Goal: Task Accomplishment & Management: Manage account settings

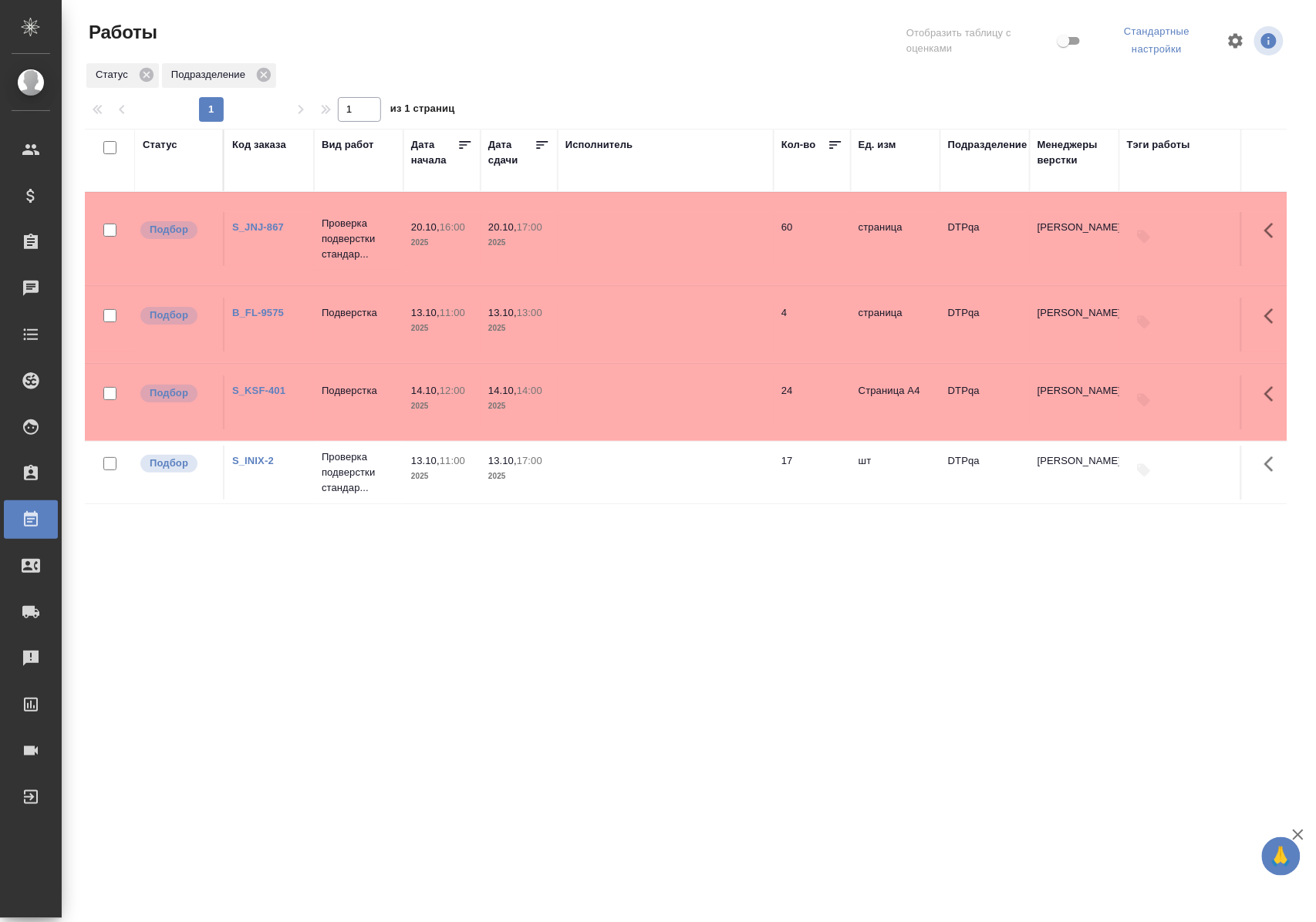
click at [161, 146] on div "Статус" at bounding box center [160, 145] width 35 height 16
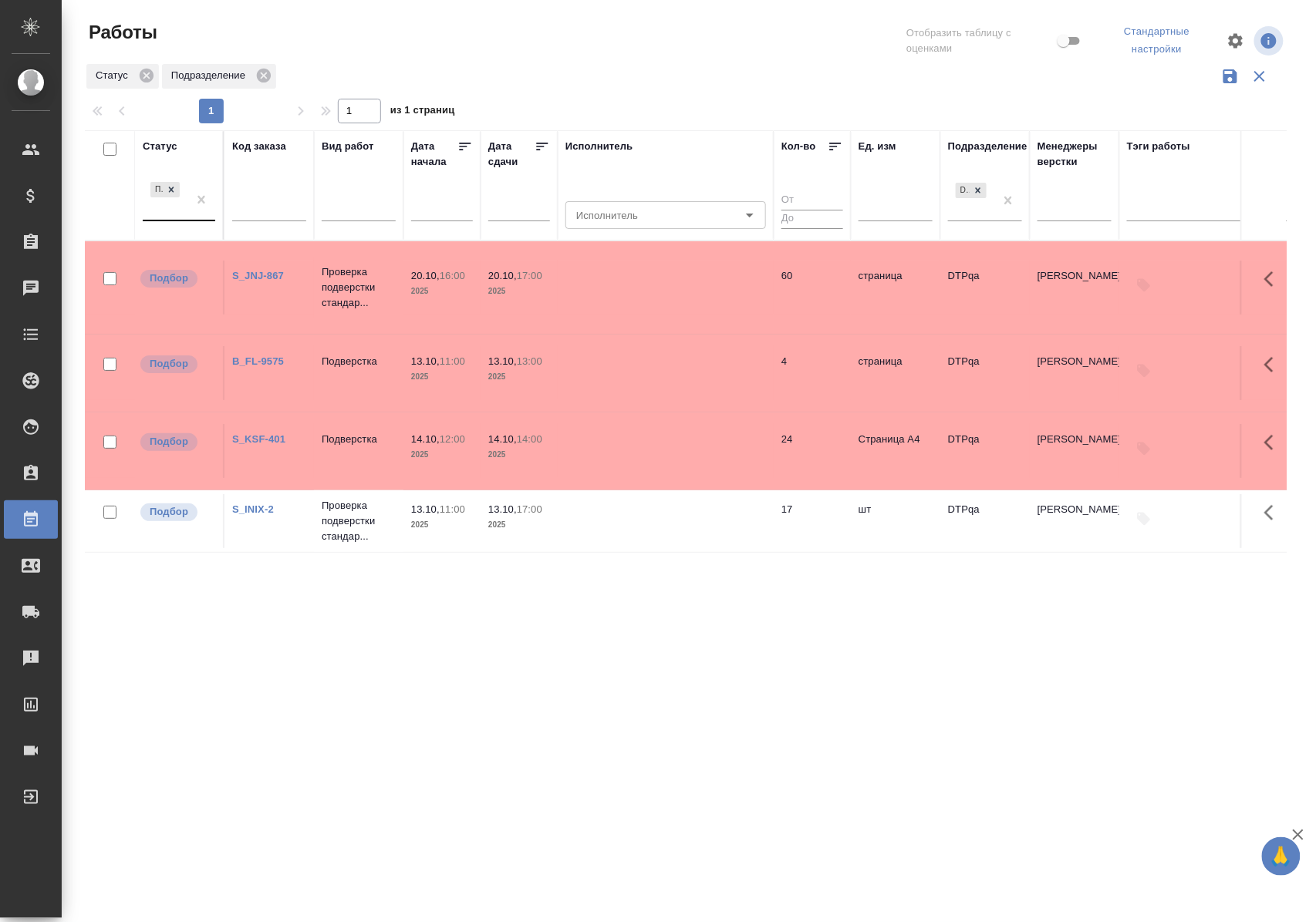
click at [198, 220] on div at bounding box center [201, 200] width 28 height 42
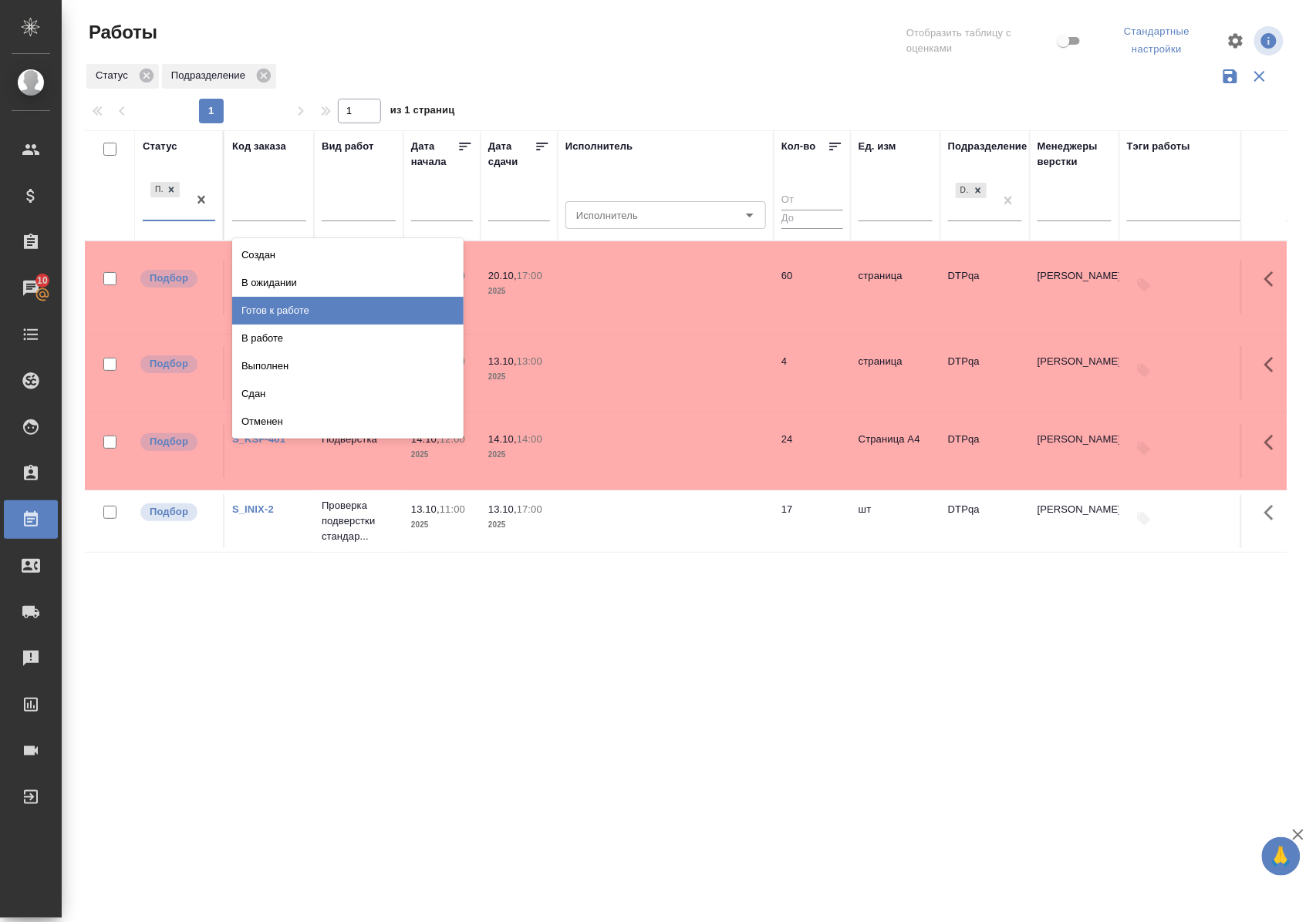
click at [283, 306] on div "Готов к работе" at bounding box center [347, 310] width 231 height 28
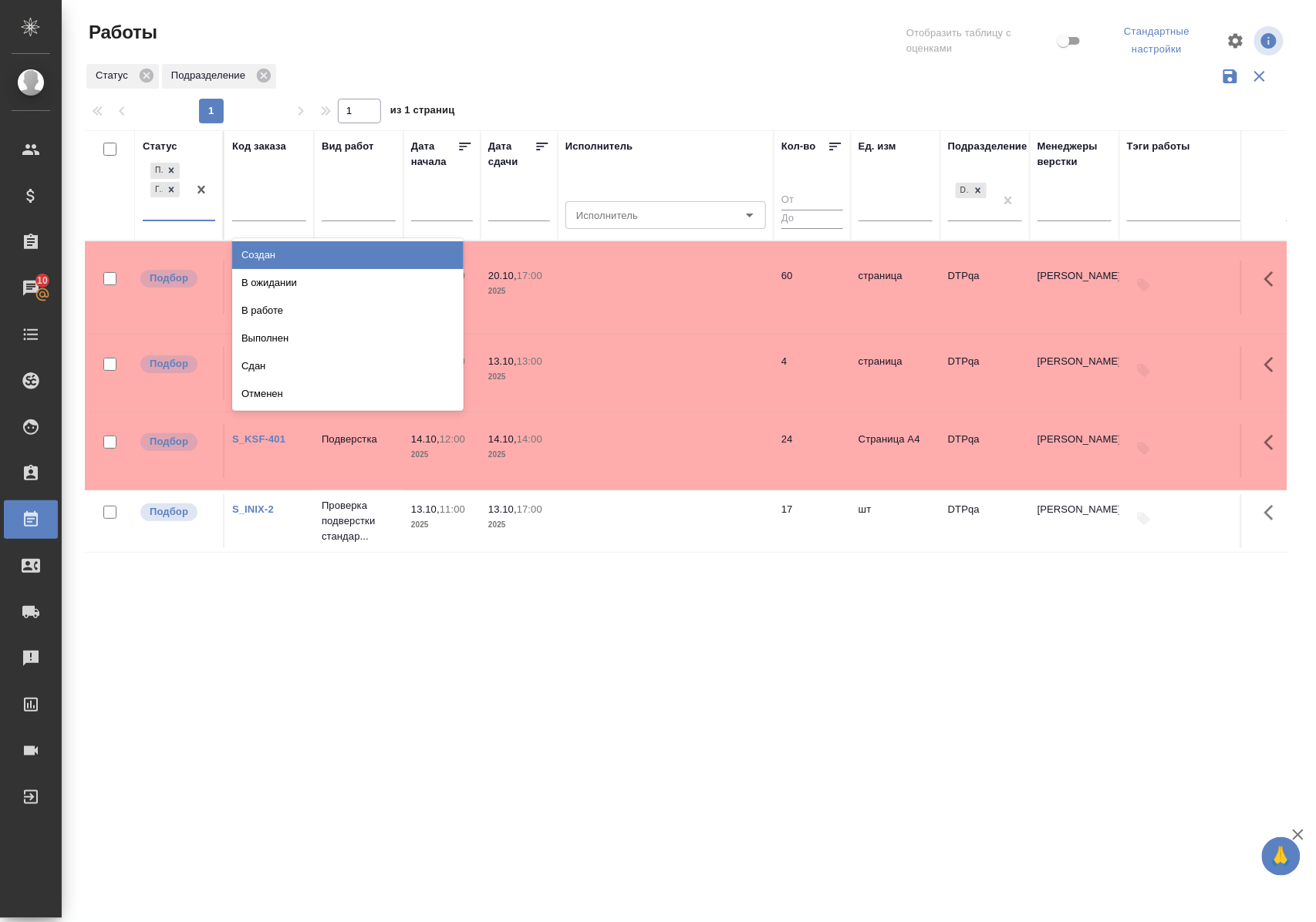
click at [195, 220] on div at bounding box center [201, 189] width 28 height 60
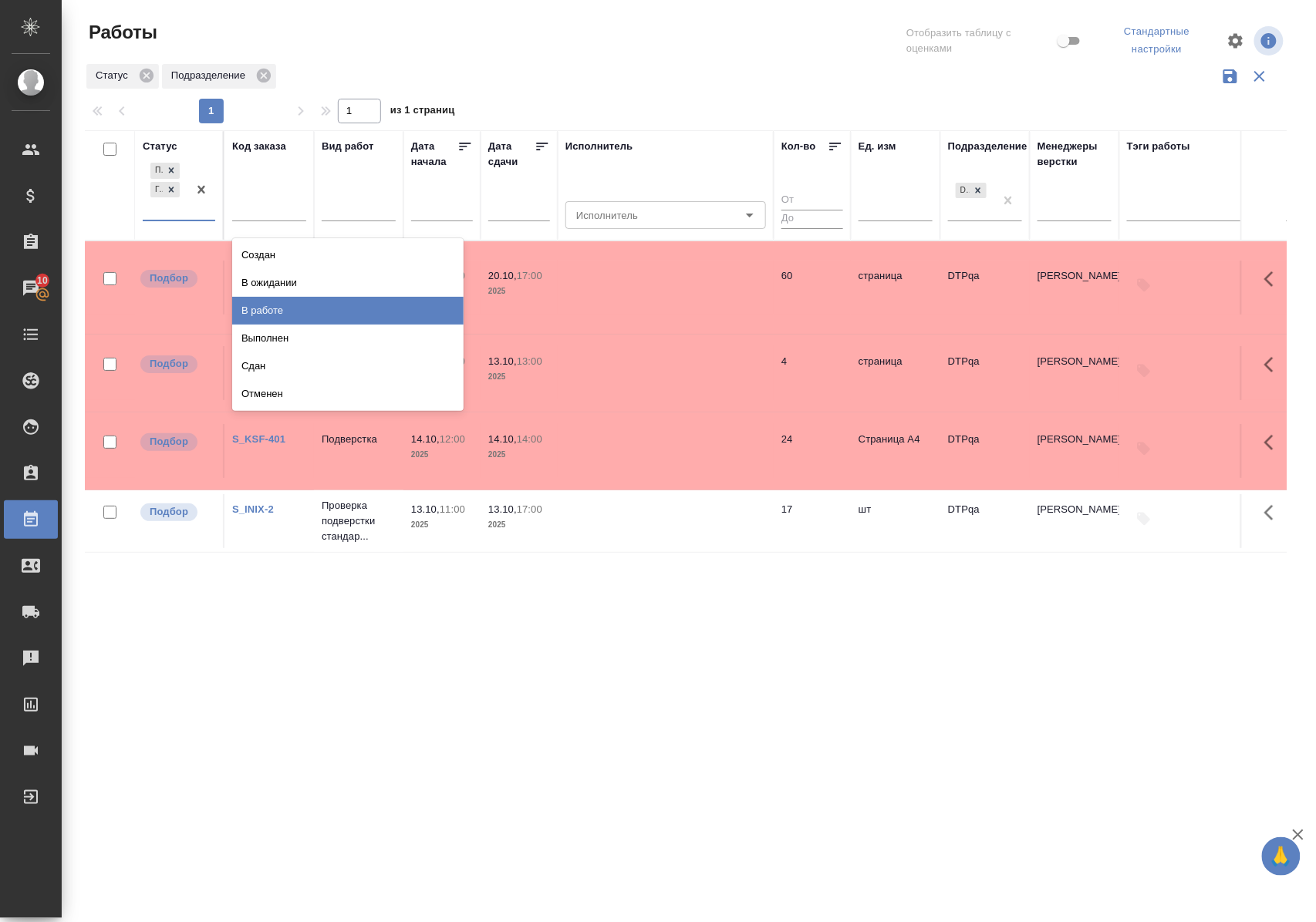
click at [278, 307] on div "В работе" at bounding box center [347, 310] width 231 height 28
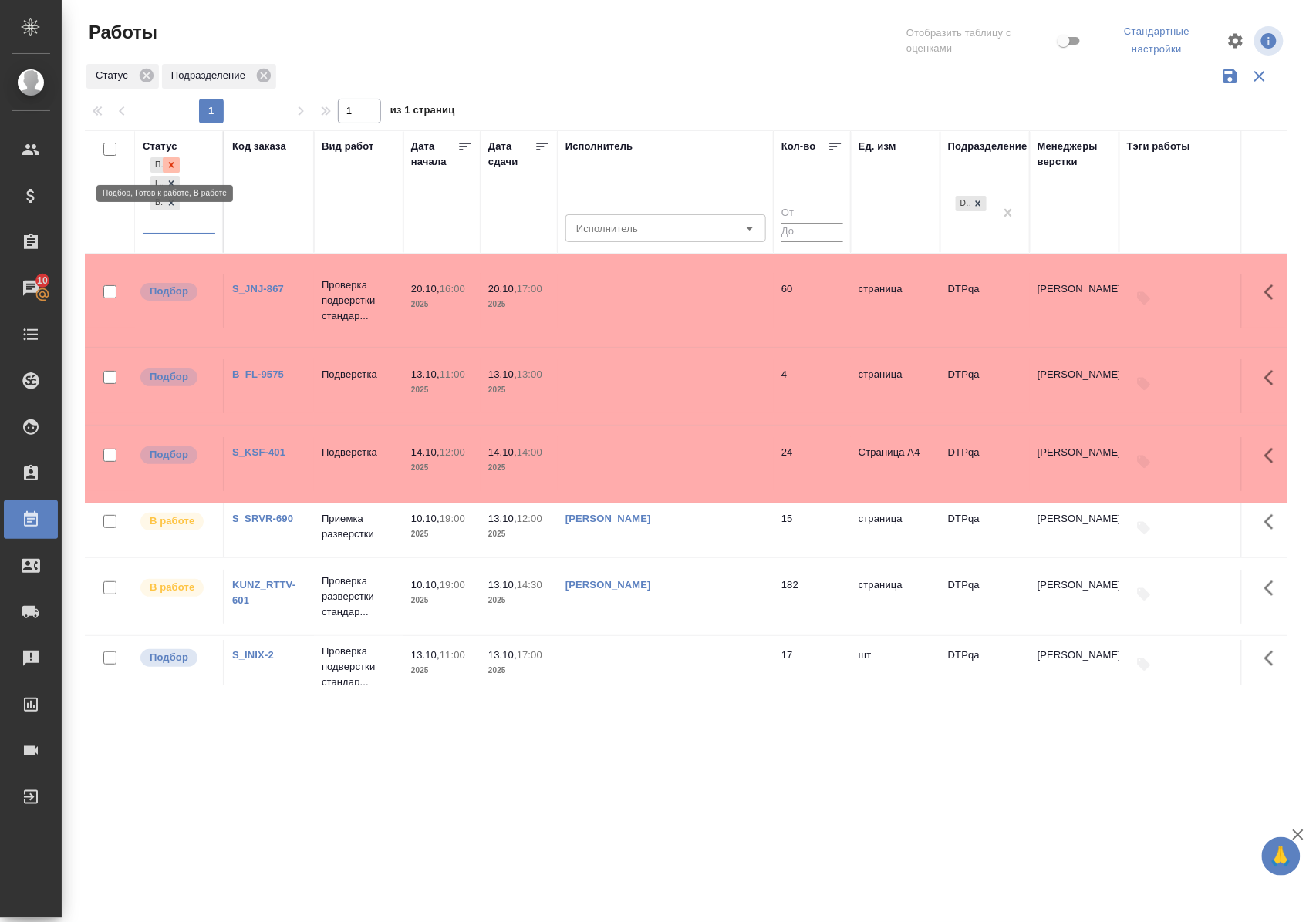
click at [177, 161] on icon at bounding box center [171, 165] width 11 height 11
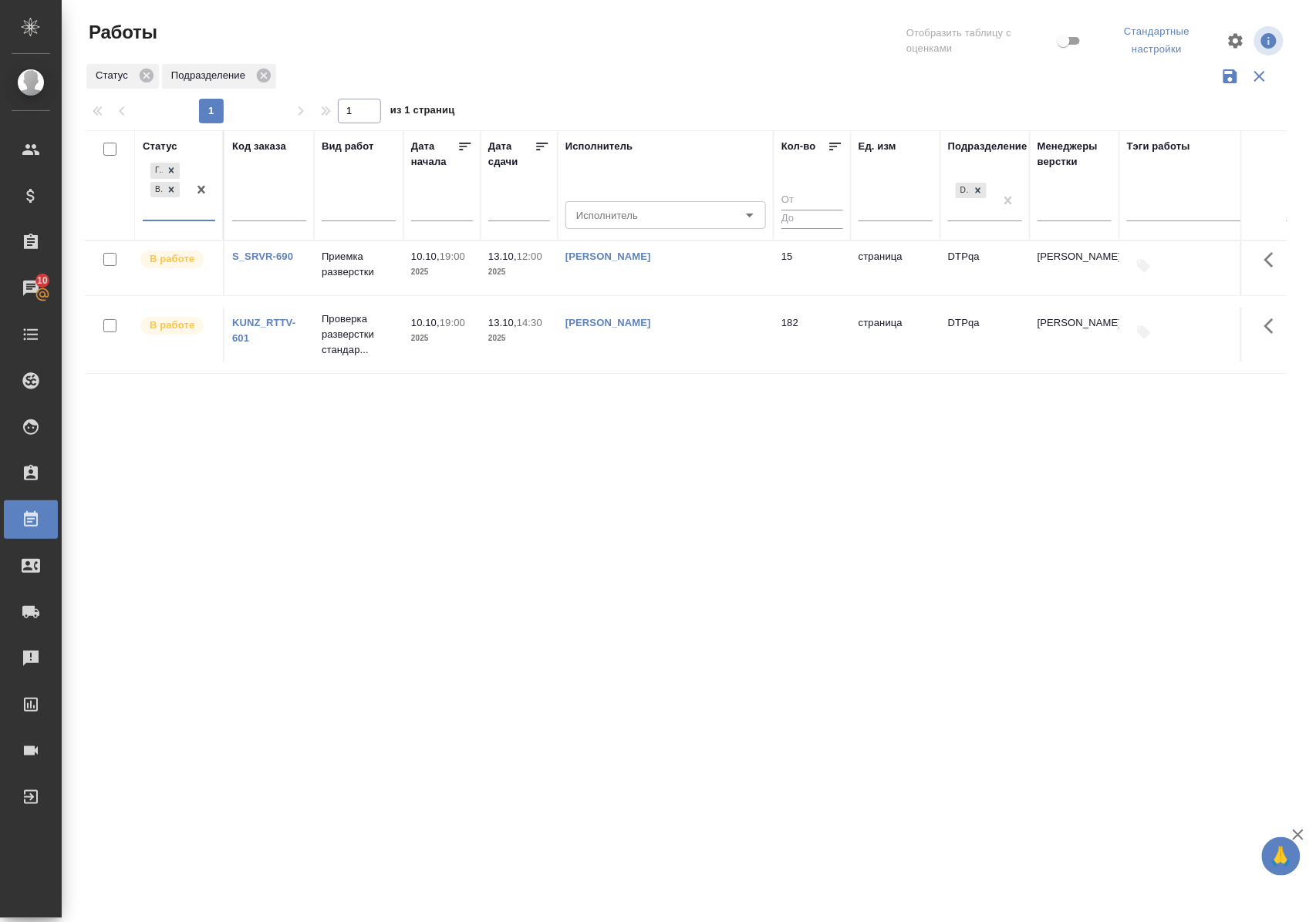
click at [199, 217] on div at bounding box center [201, 189] width 28 height 60
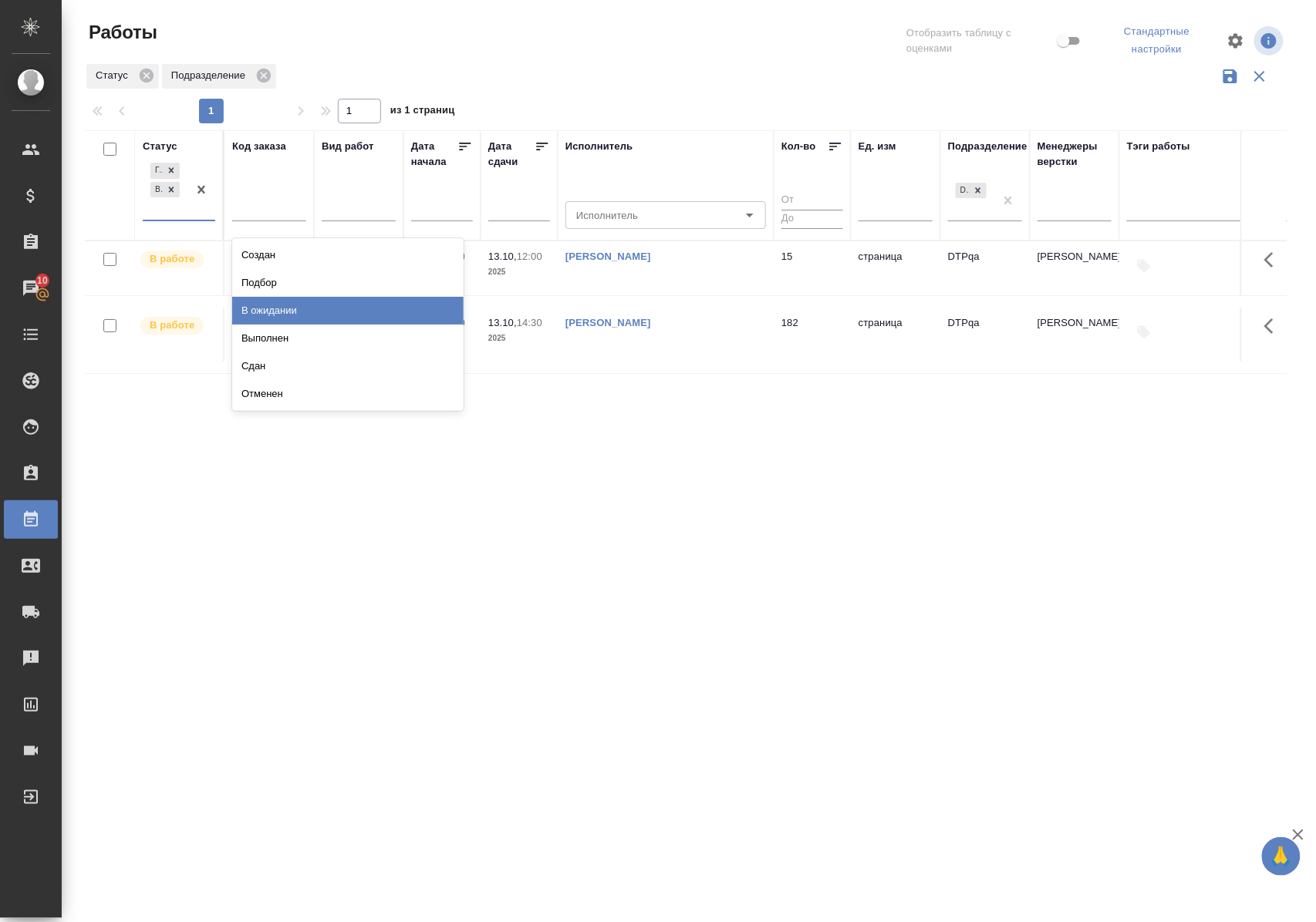
click at [278, 306] on div "В ожидании" at bounding box center [347, 310] width 231 height 28
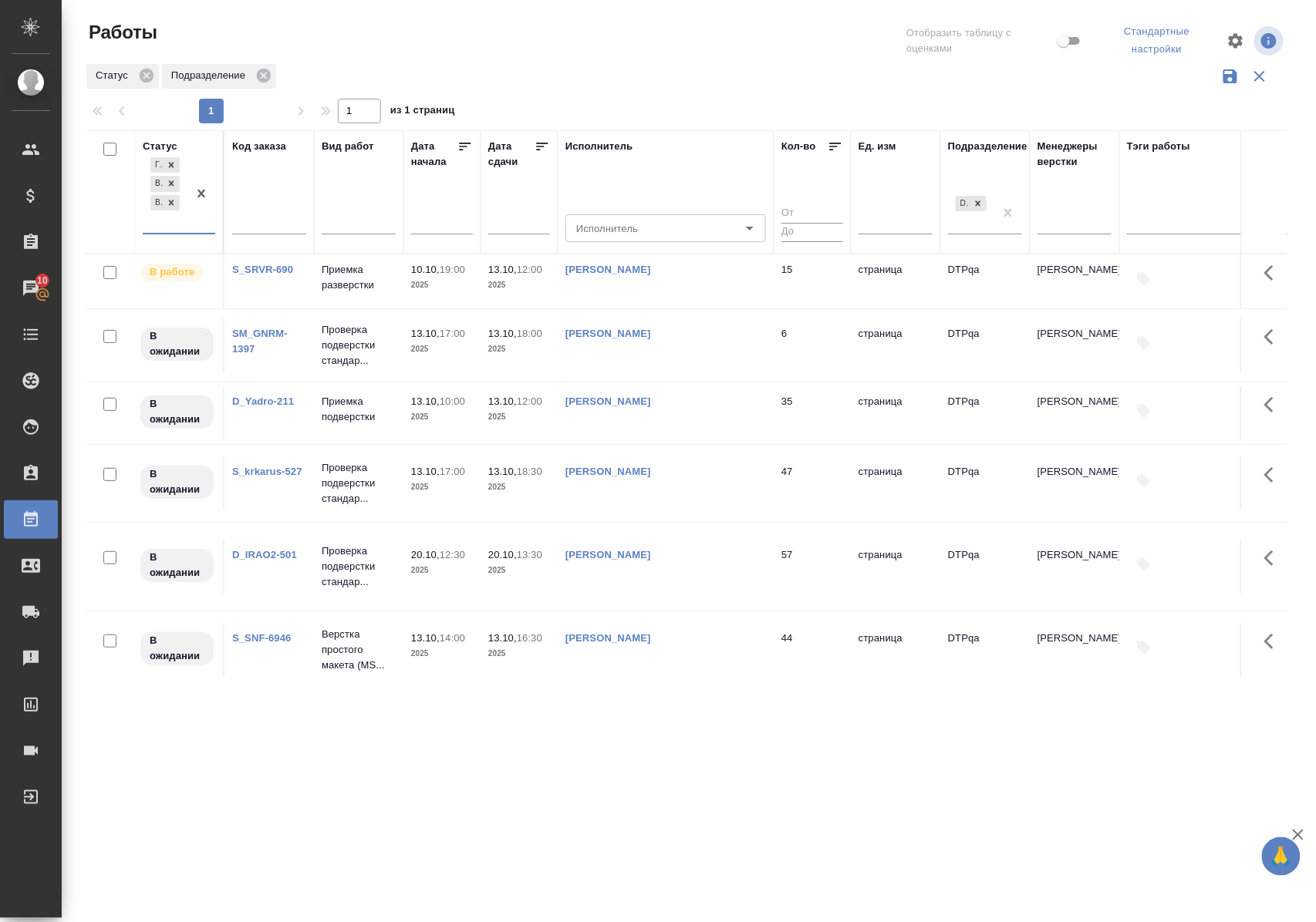
click at [263, 406] on link "D_Yadro-211" at bounding box center [262, 401] width 62 height 12
click at [352, 422] on p "Приемка подверстки" at bounding box center [359, 408] width 74 height 30
click at [352, 421] on p "Приемка подверстки" at bounding box center [359, 408] width 74 height 30
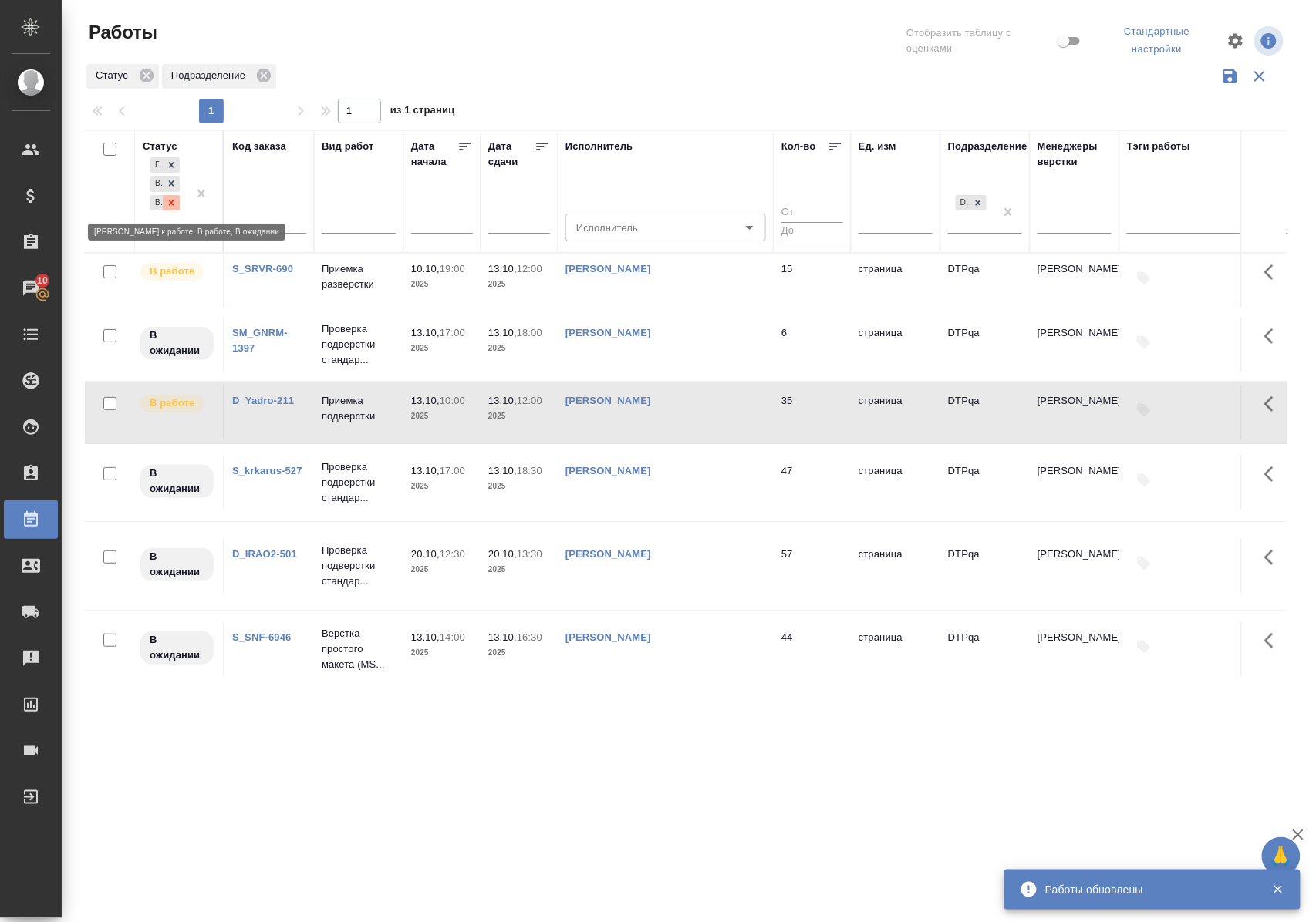
click at [175, 202] on icon at bounding box center [171, 203] width 11 height 11
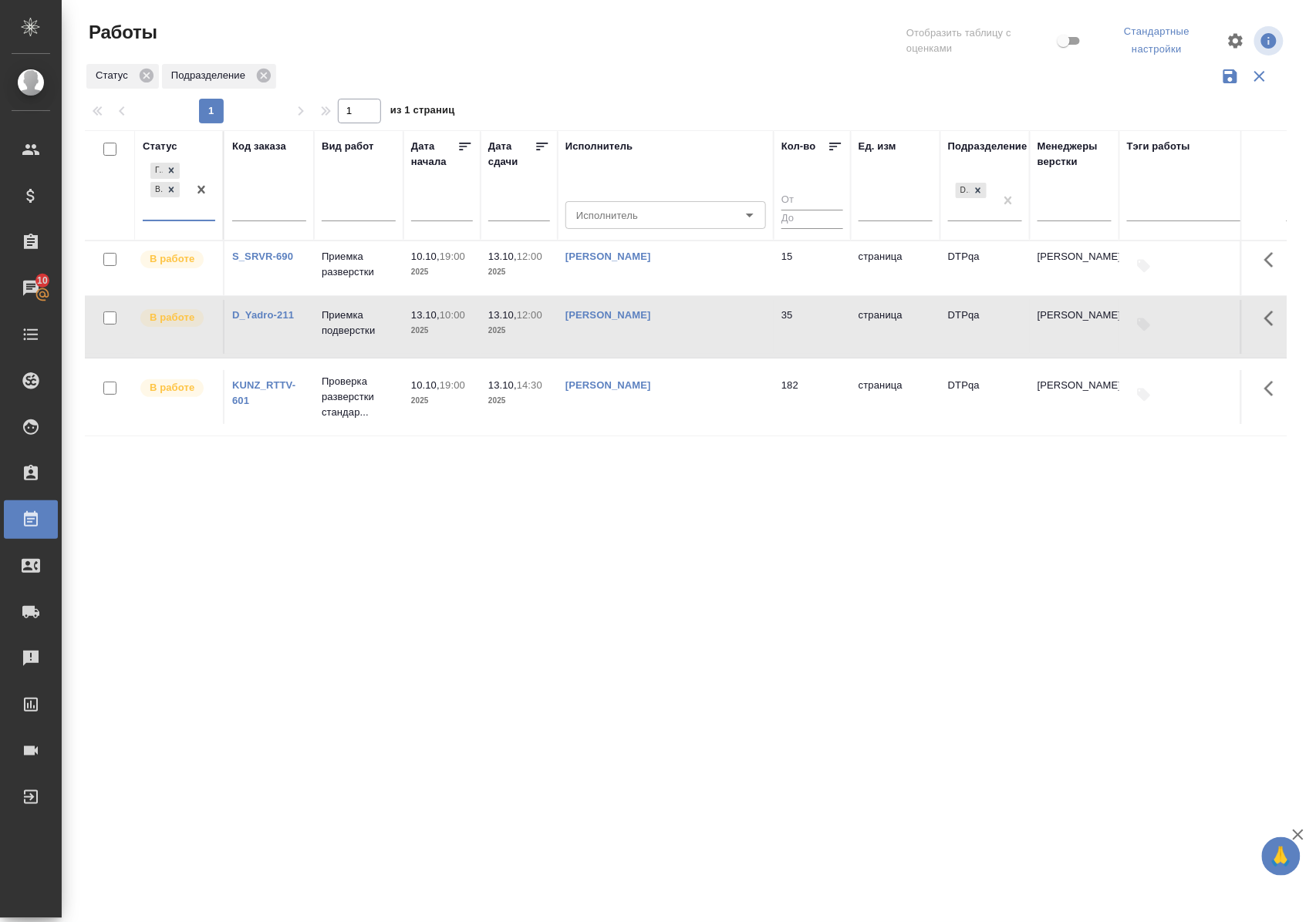
click at [168, 142] on div "Статус" at bounding box center [160, 146] width 35 height 16
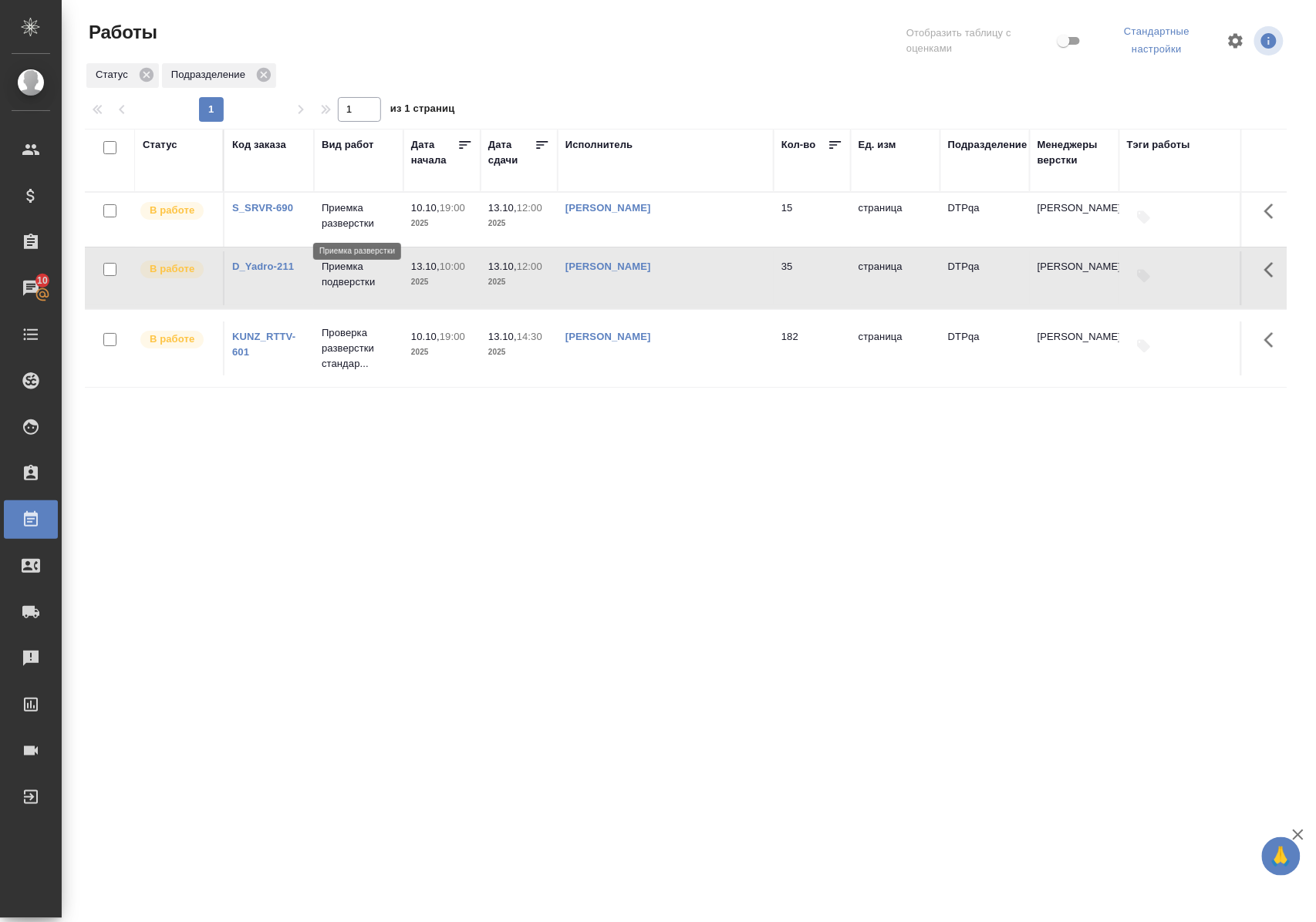
click at [344, 220] on p "Приемка разверстки" at bounding box center [359, 215] width 74 height 30
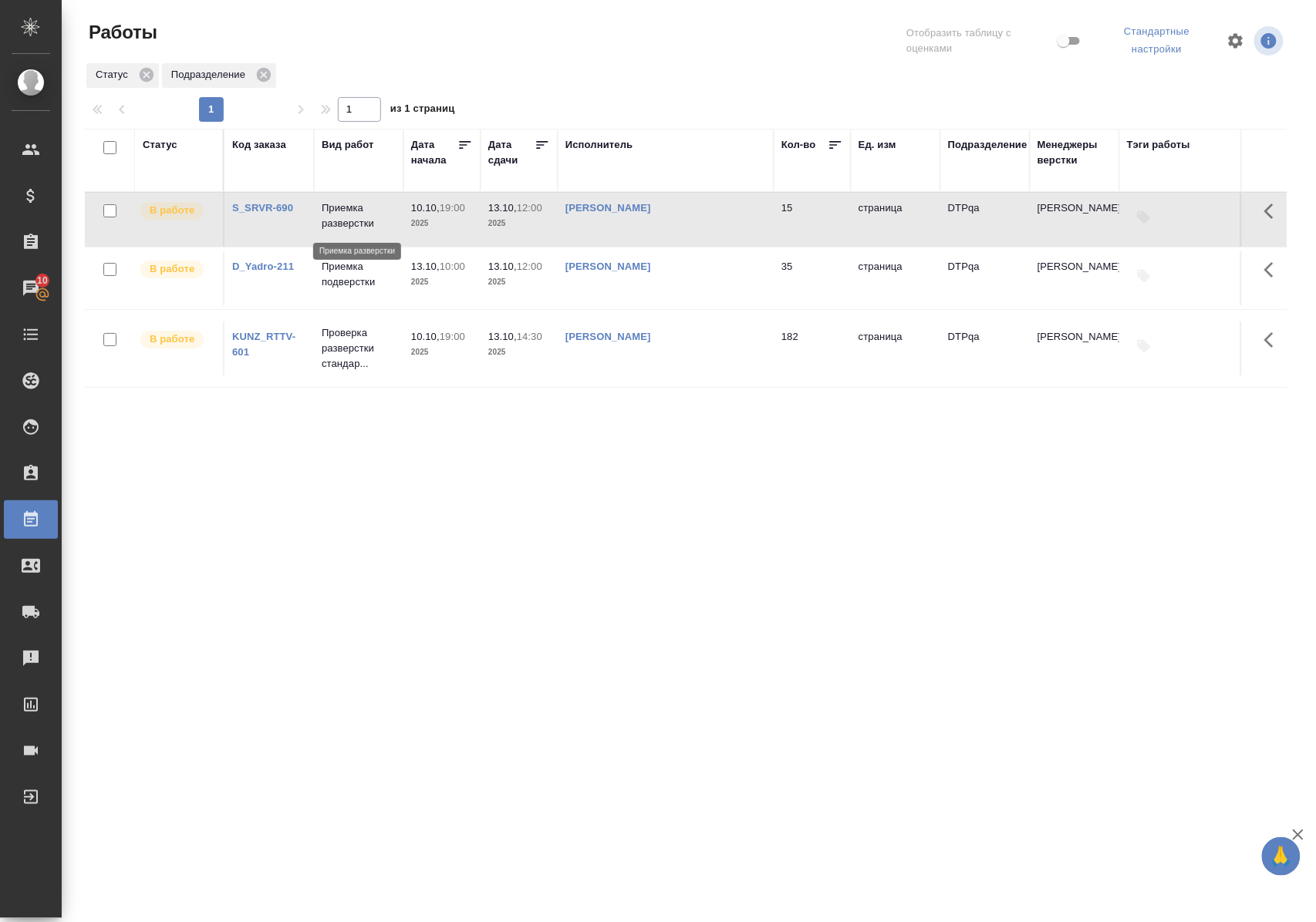
click at [344, 219] on p "Приемка разверстки" at bounding box center [359, 215] width 74 height 30
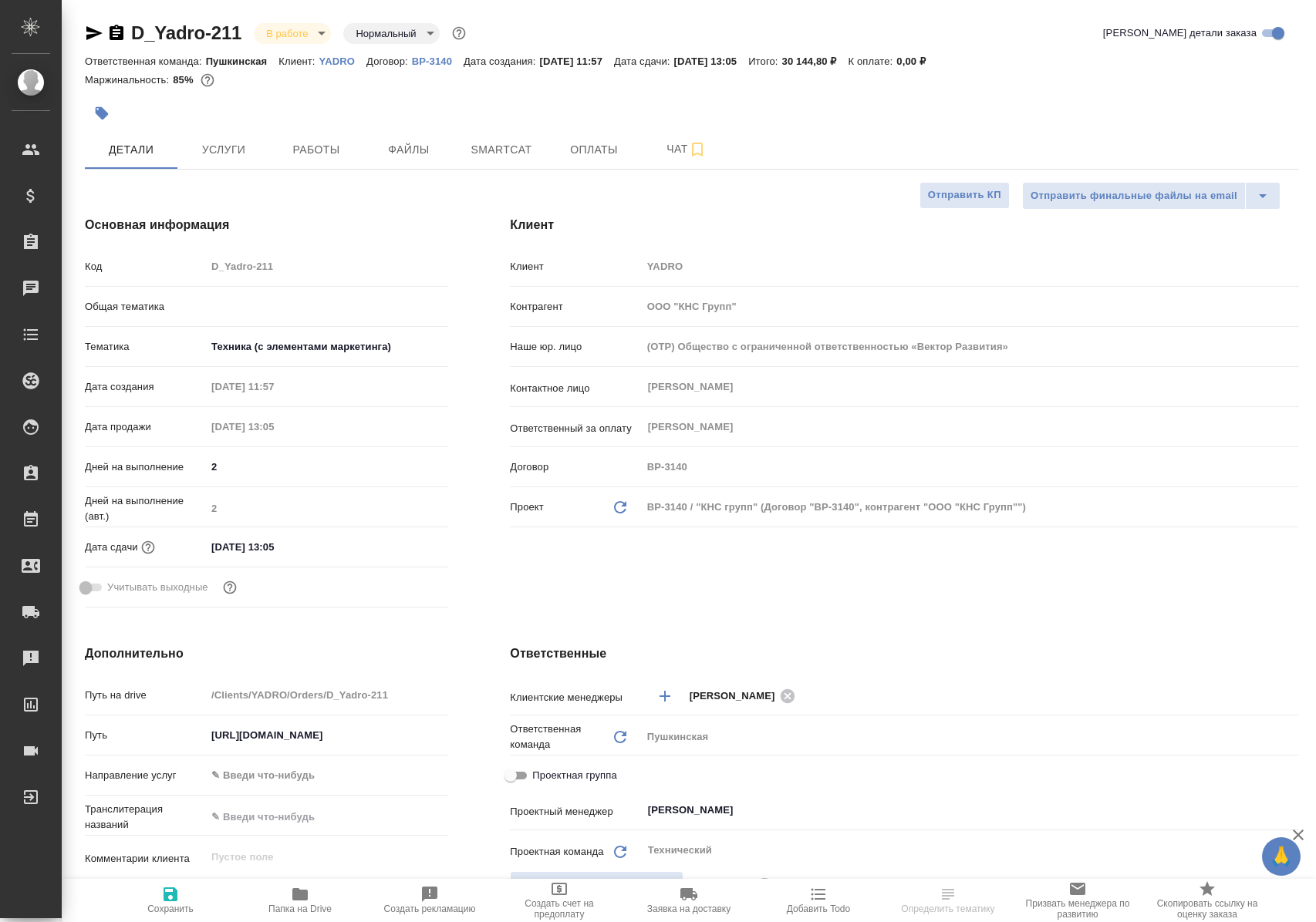
select select "RU"
click at [319, 145] on span "Работы" at bounding box center [316, 150] width 74 height 19
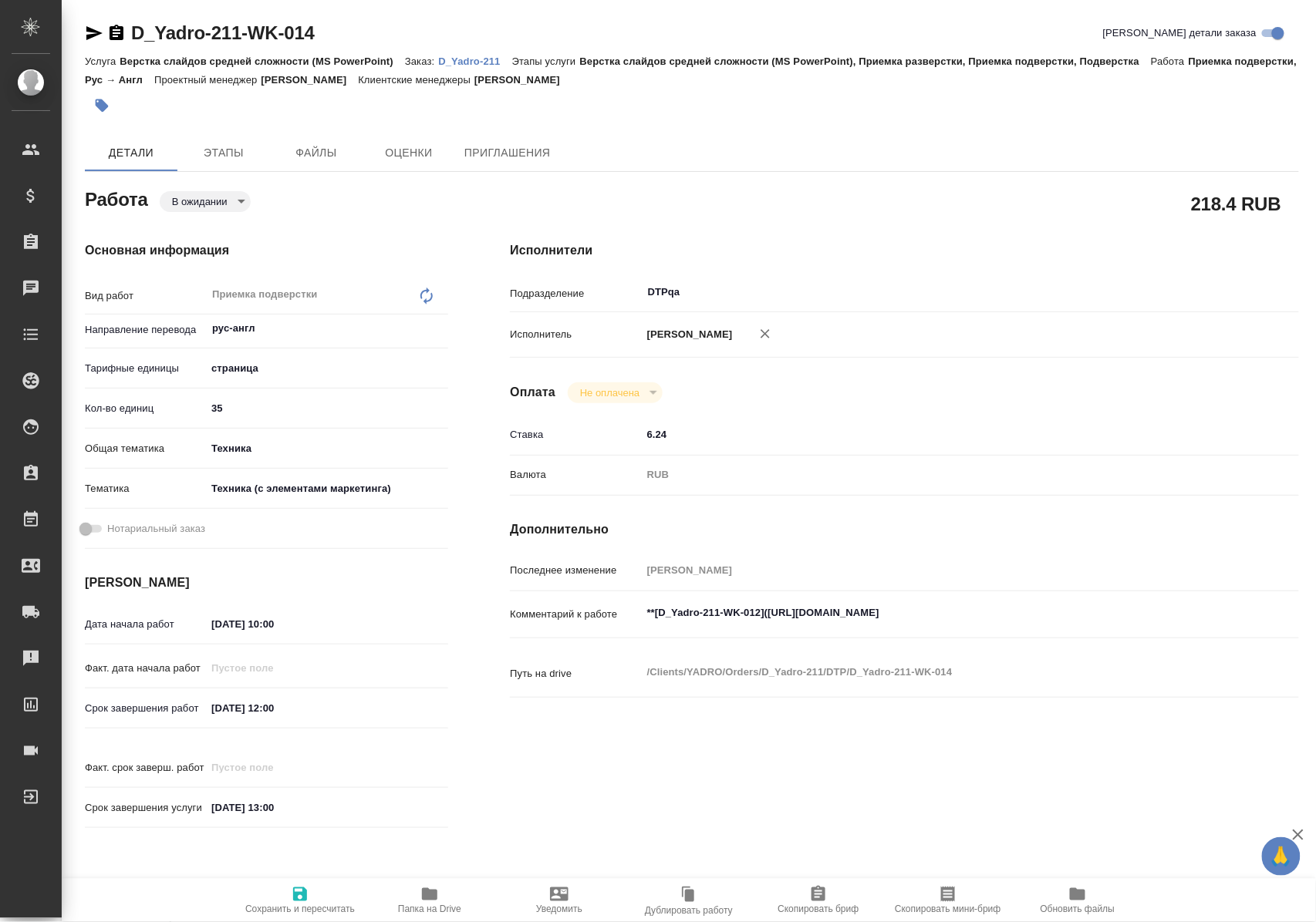
click at [238, 201] on body "🙏 .cls-1 fill:#fff; AWATERA [PERSON_NAME] Спецификации Заказы Чаты Todo Проекты…" at bounding box center [658, 461] width 1316 height 922
click at [229, 250] on li "В работе" at bounding box center [212, 253] width 102 height 26
type textarea "x"
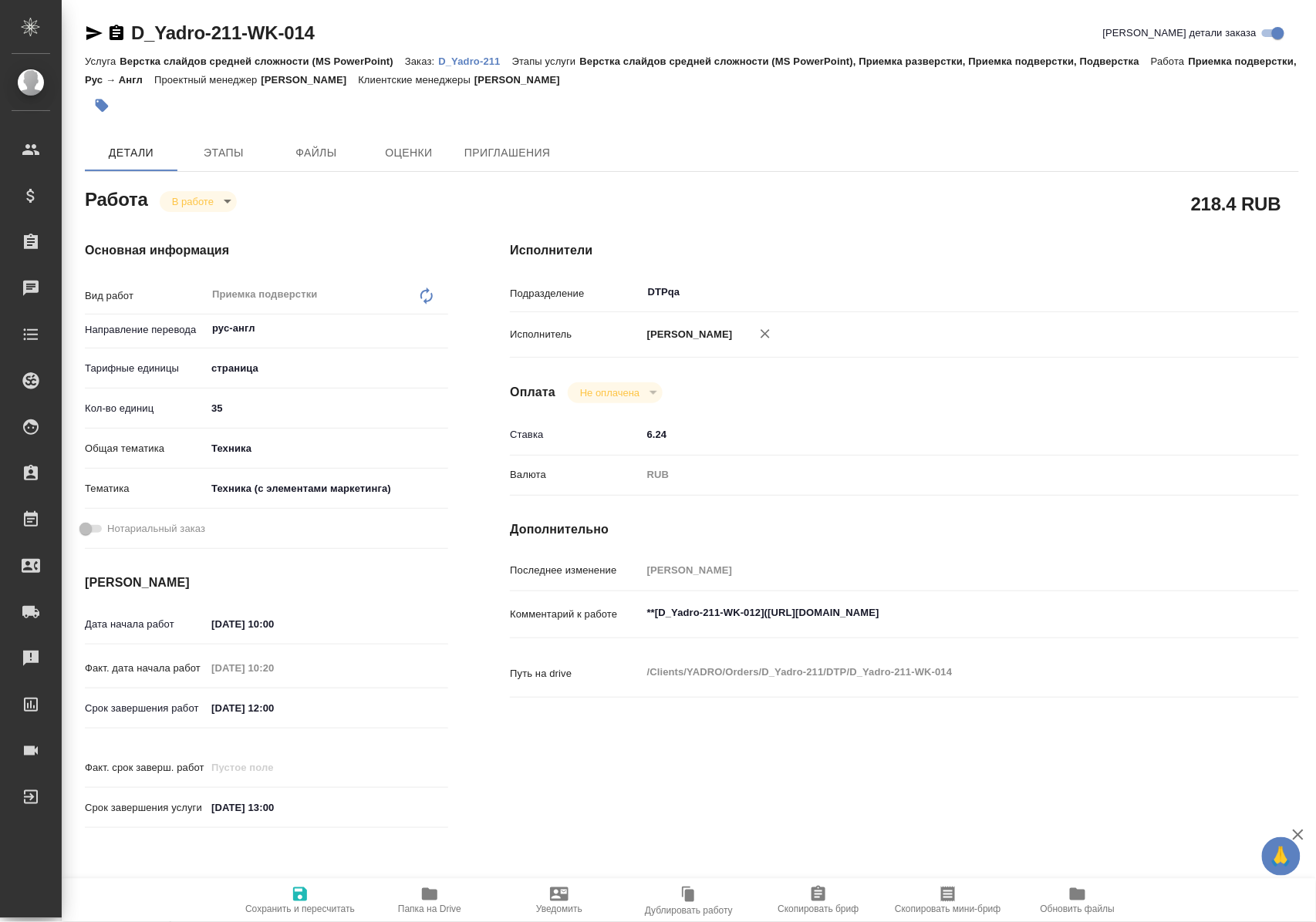
type textarea "x"
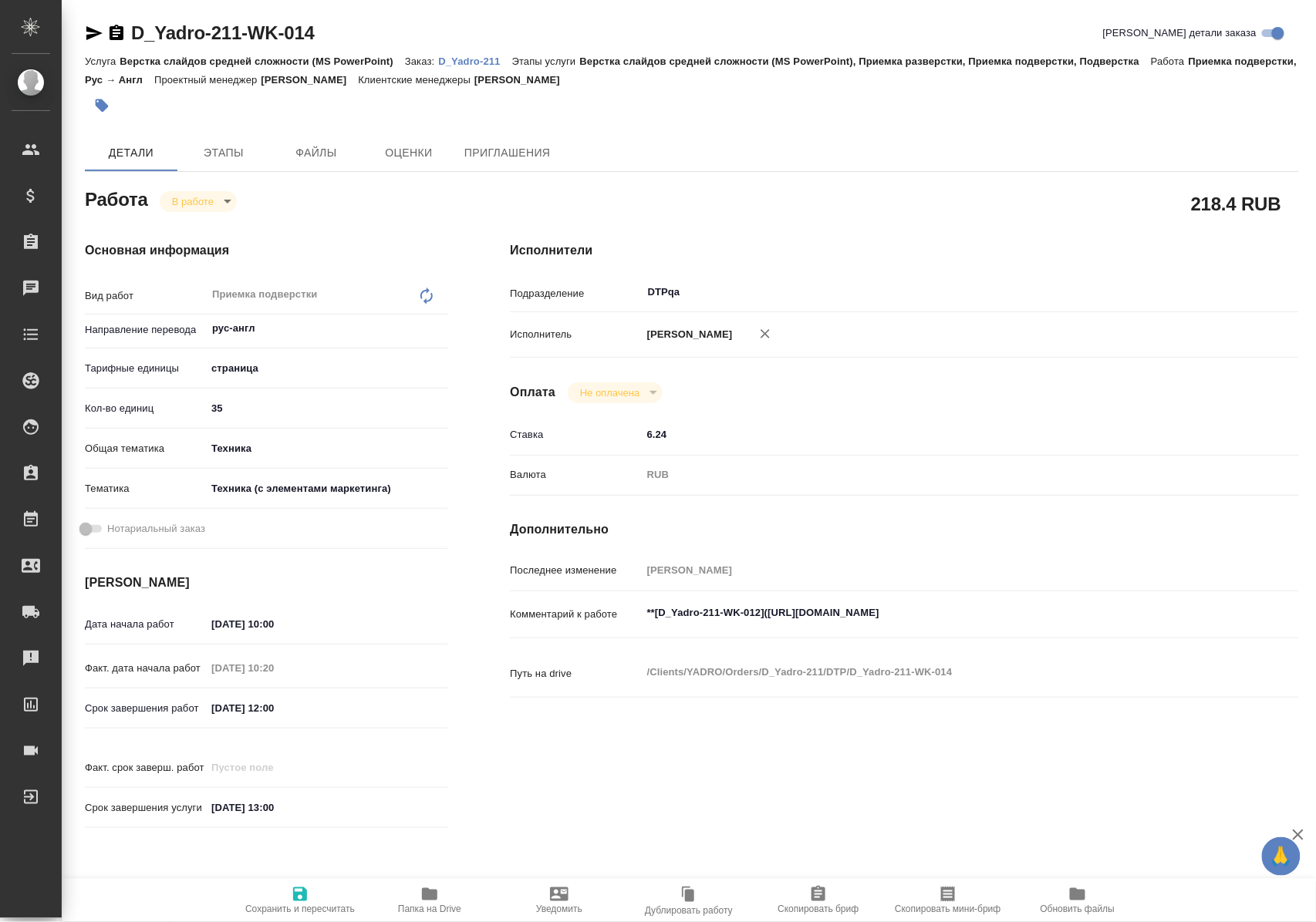
type textarea "x"
click at [298, 892] on icon "button" at bounding box center [300, 894] width 18 height 18
type textarea "x"
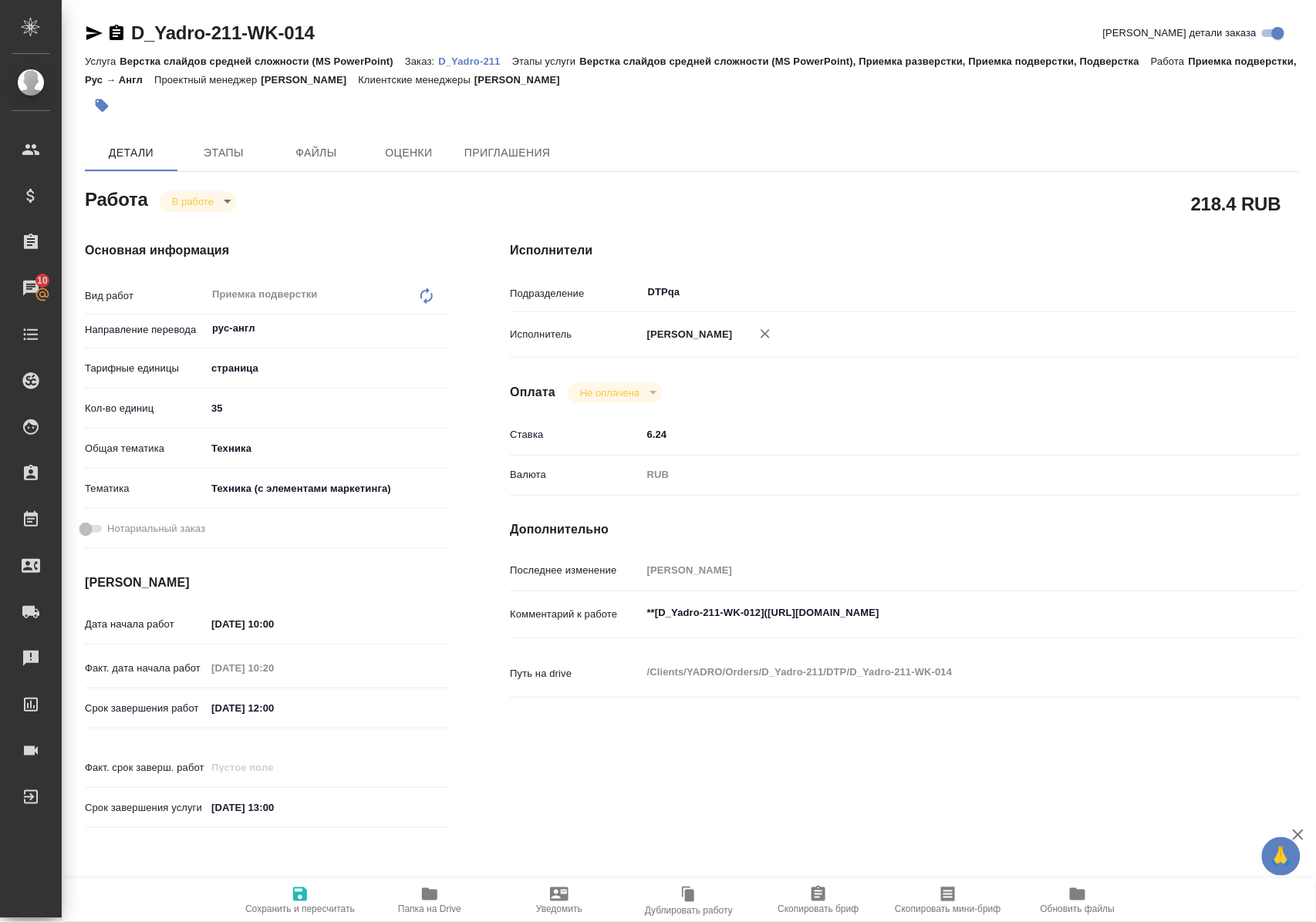
type textarea "x"
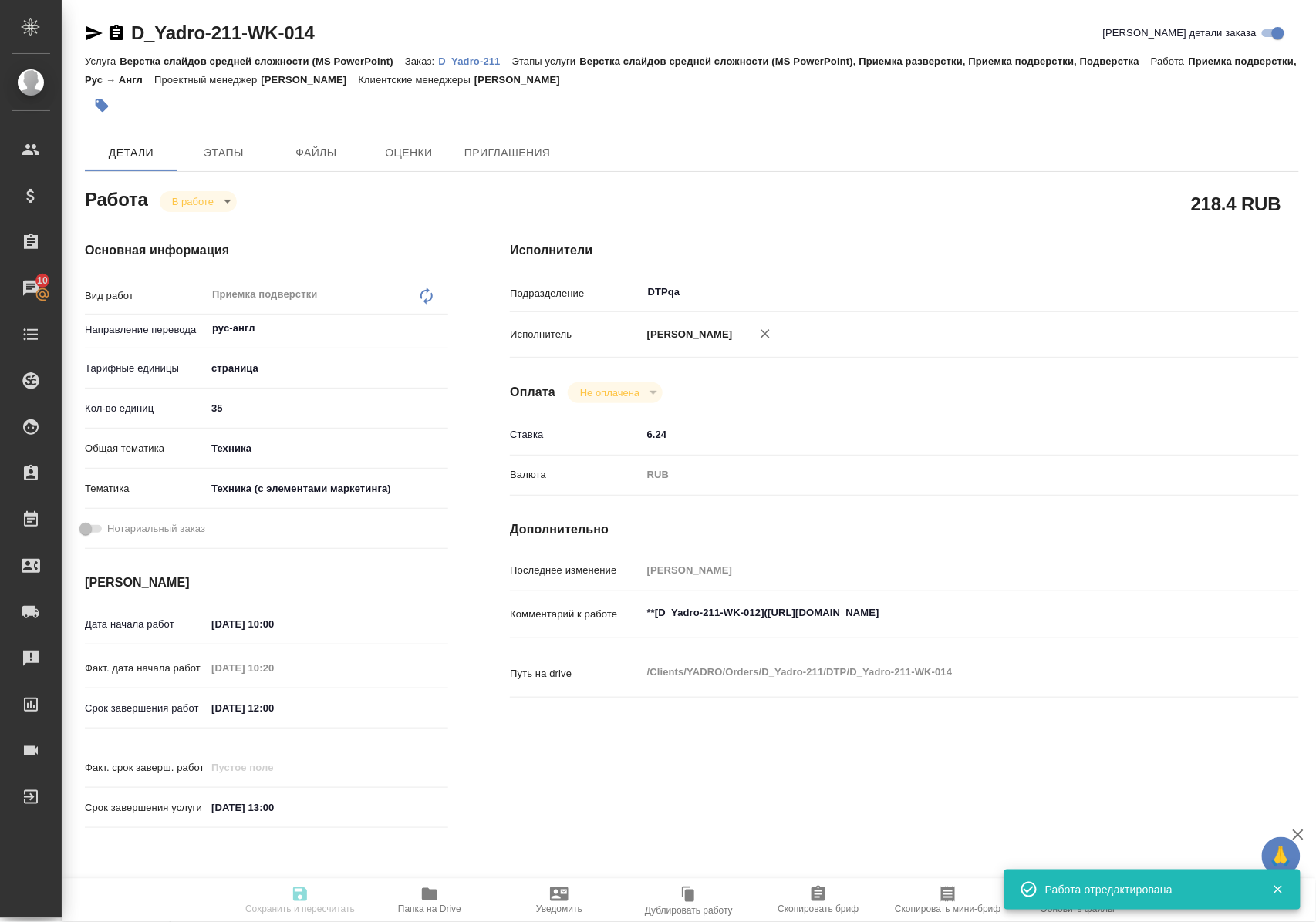
type textarea "x"
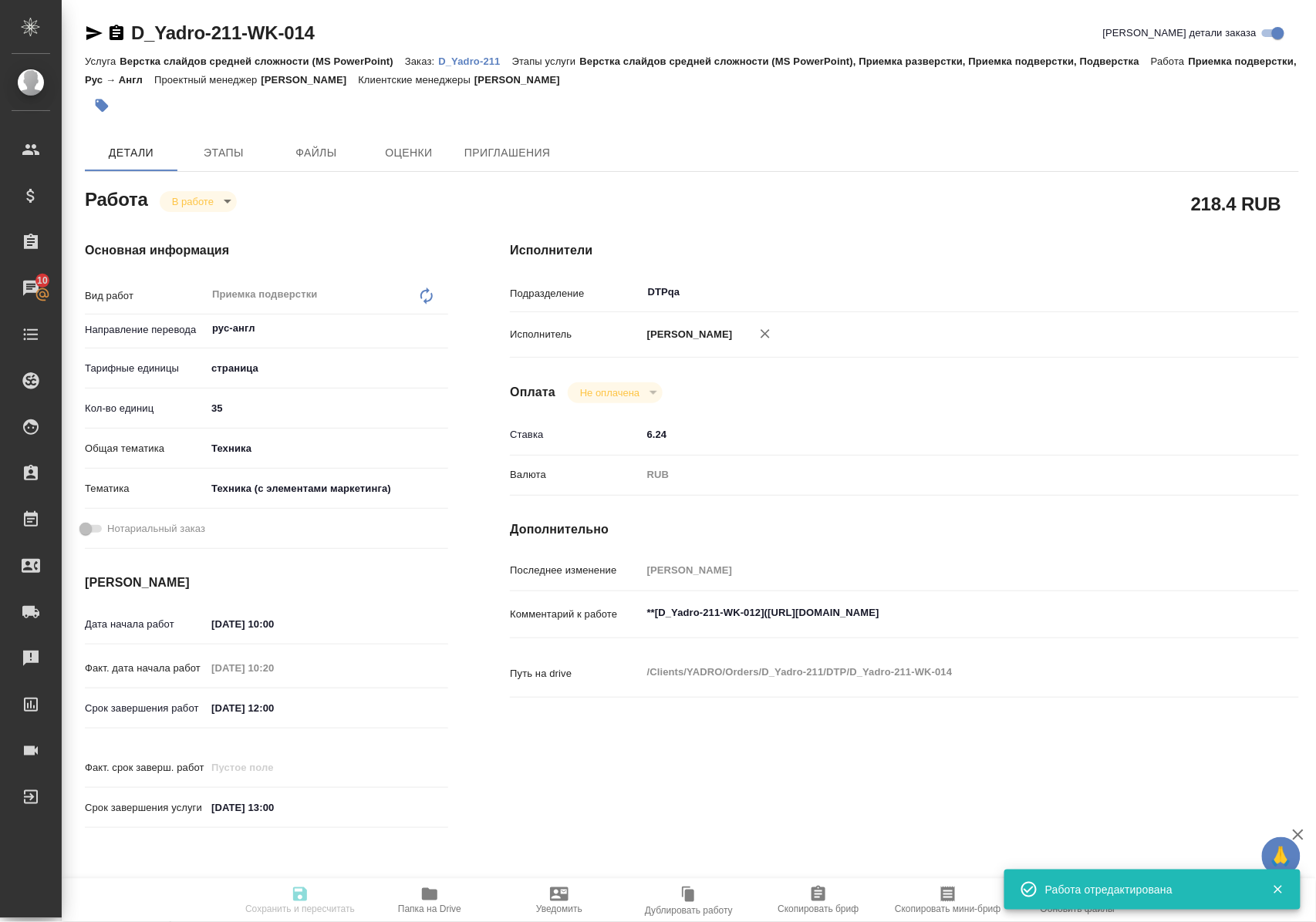
type input "inProgress"
type textarea "Приемка подверстки"
type textarea "x"
type input "рус-англ"
type input "5a8b1489cc6b4906c91bfdb2"
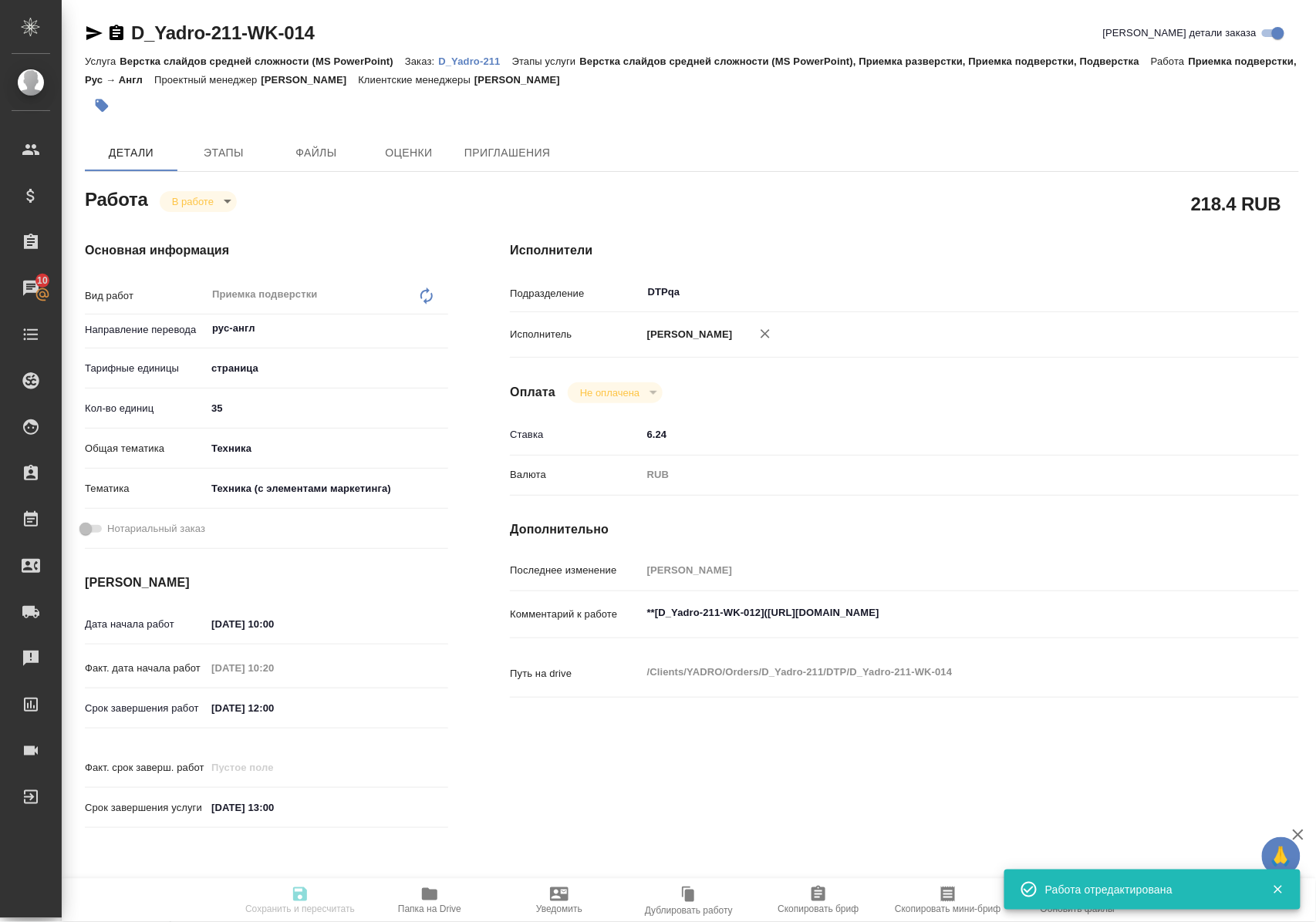
type input "35"
type input "tech"
type input "60014f8f4811385ea454c731"
type input "13.10.2025 10:00"
type input "13.10.2025 10:20"
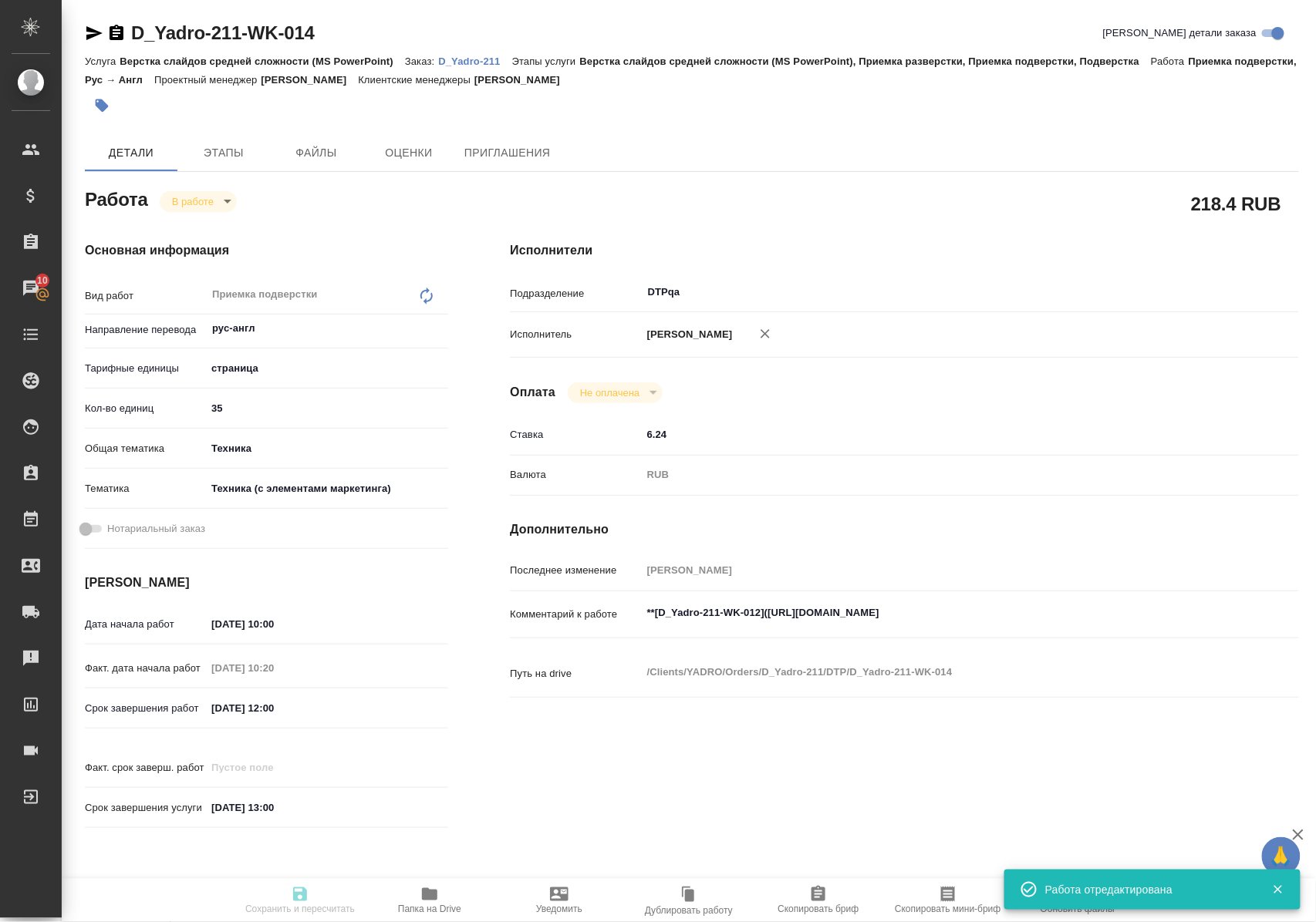
type input "13.10.2025 12:00"
type input "[DATE] 13:00"
type input "DTPqa"
type input "notPayed"
type input "6.24"
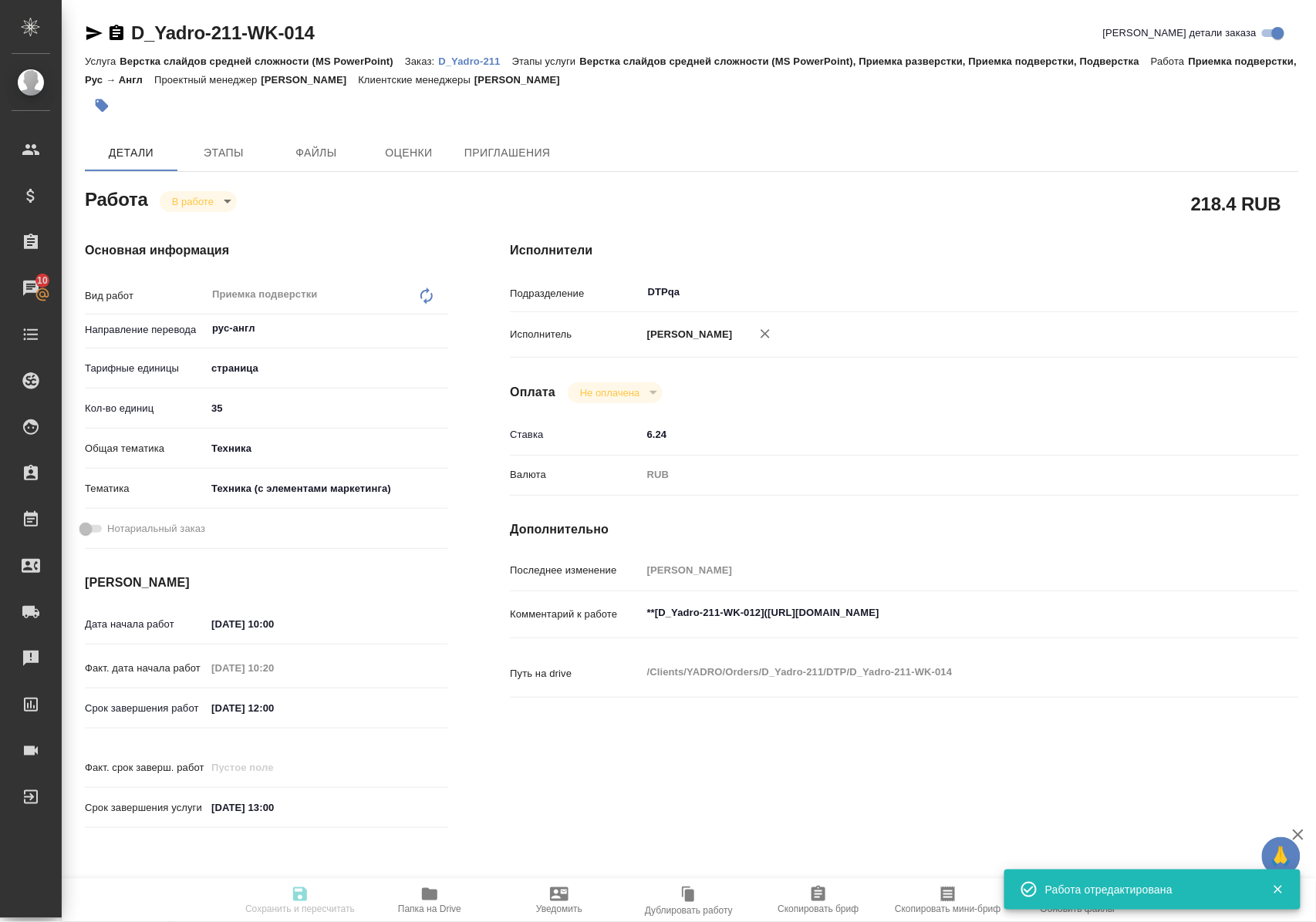
type input "RUB"
type input "[PERSON_NAME]"
type textarea "**[D_Yadro-211-WK-012]([URL][DOMAIN_NAME]"
type textarea "x"
type textarea "/Clients/YADRO/Orders/D_Yadro-211/DTP/D_Yadro-211-WK-014"
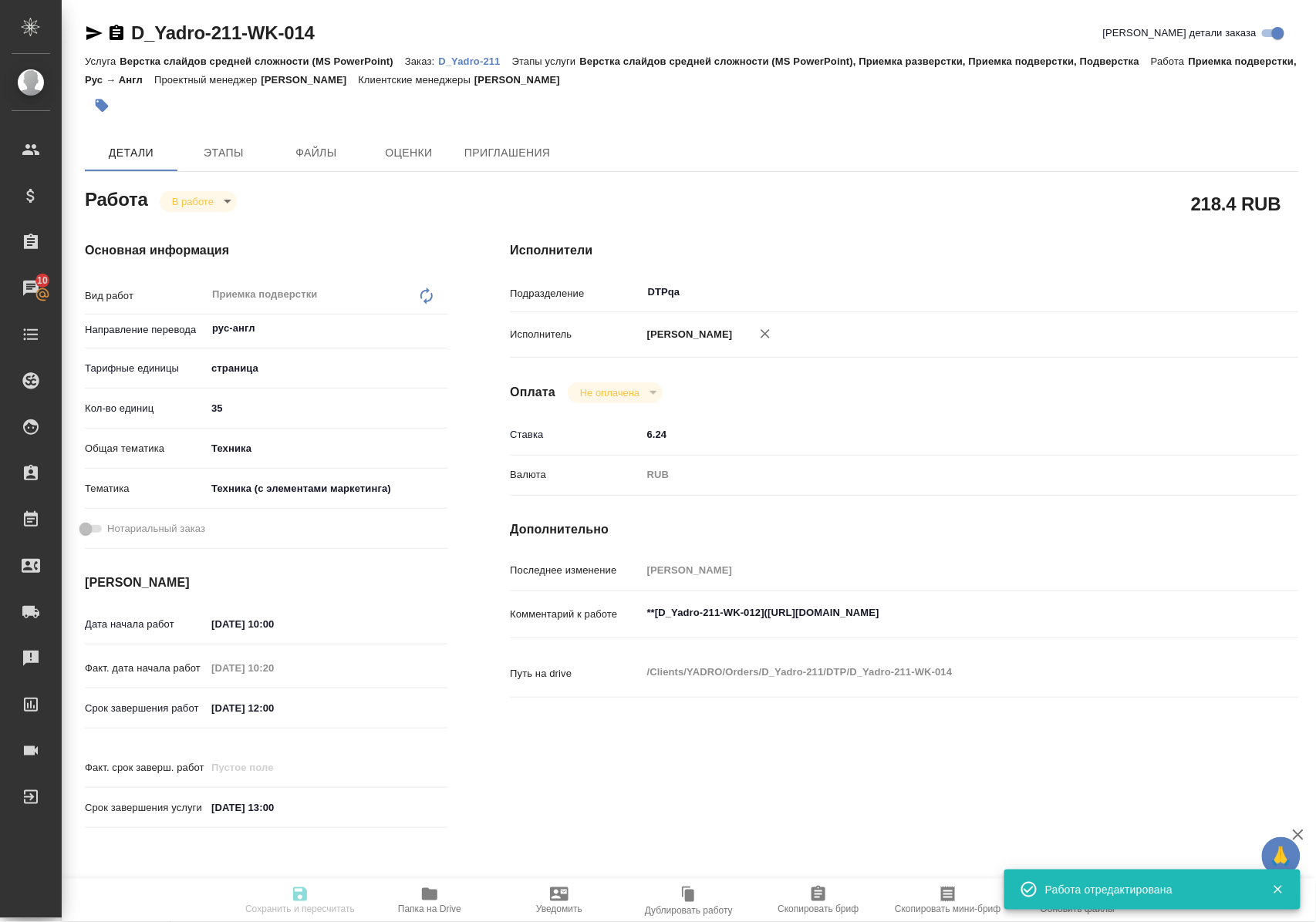
type textarea "x"
type input "D_Yadro-211"
type input "Верстка слайдов средней сложности (MS PowerPoint)"
type input "Верстка слайдов средней сложности (MS PowerPoint), Приемка разверстки, Приемка …"
type input "[PERSON_NAME]"
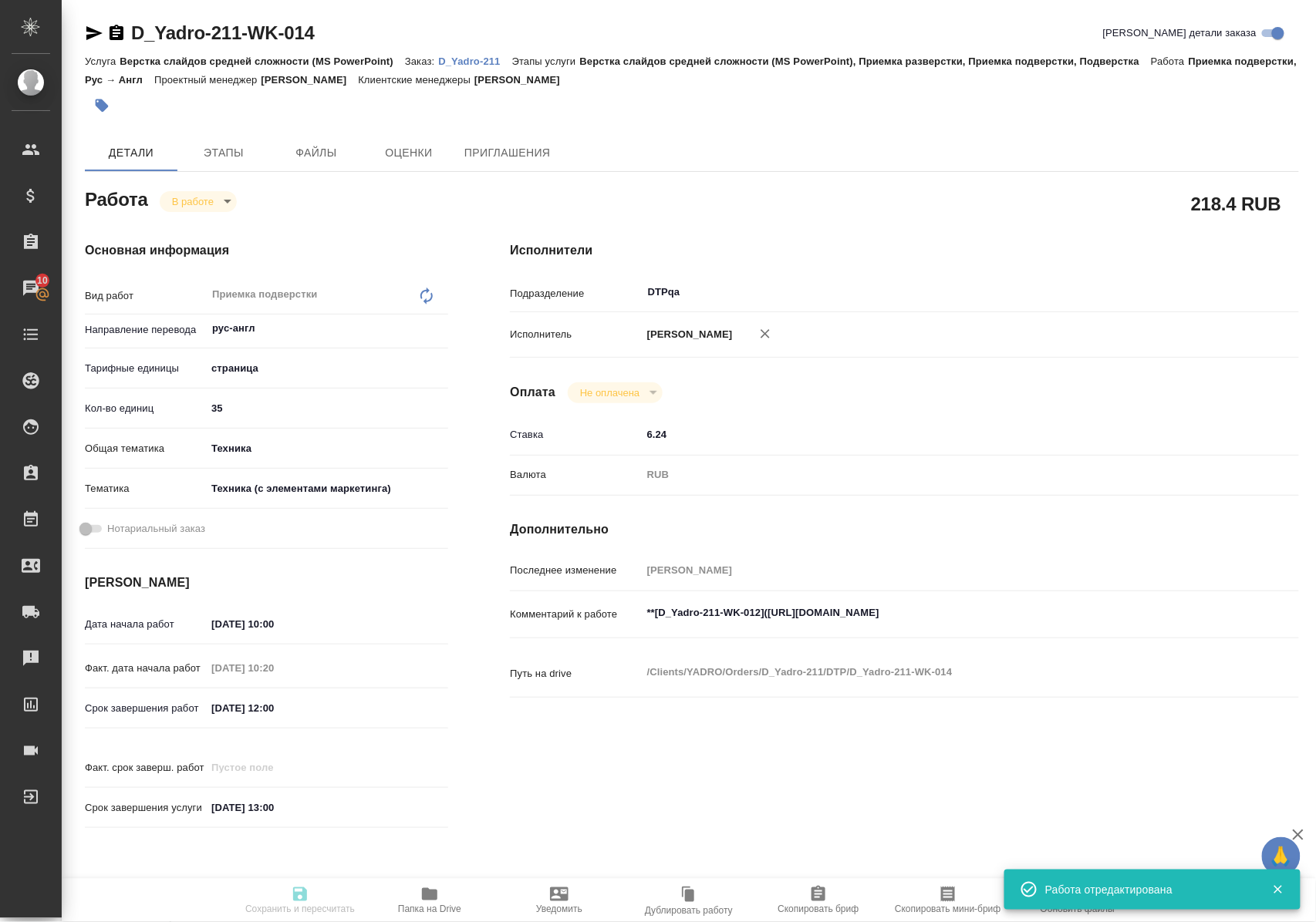
type input "[PERSON_NAME]"
type input "/Clients/YADRO/Orders/D_Yadro-211"
type input "[URL][DOMAIN_NAME]"
type textarea "x"
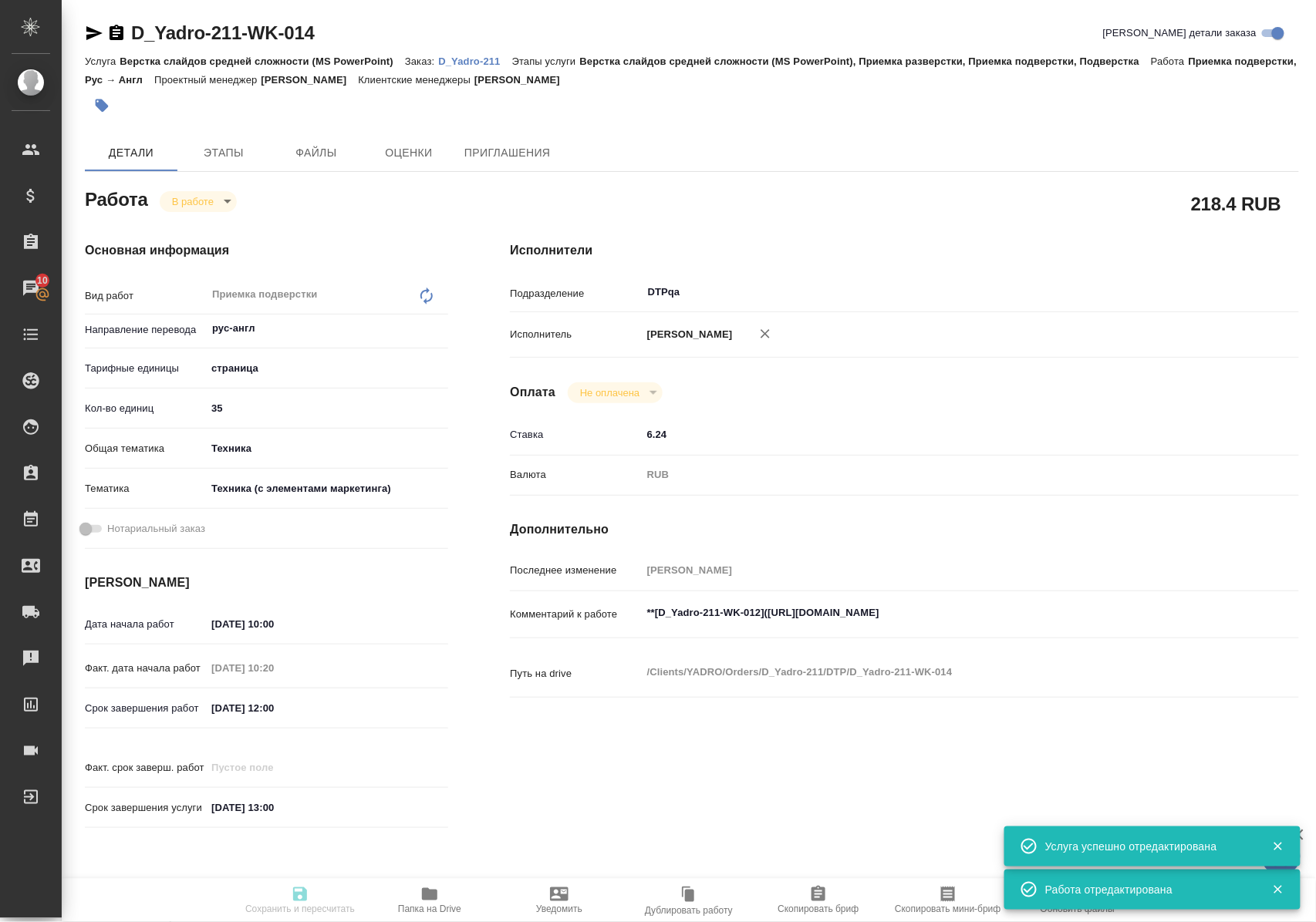
type textarea "x"
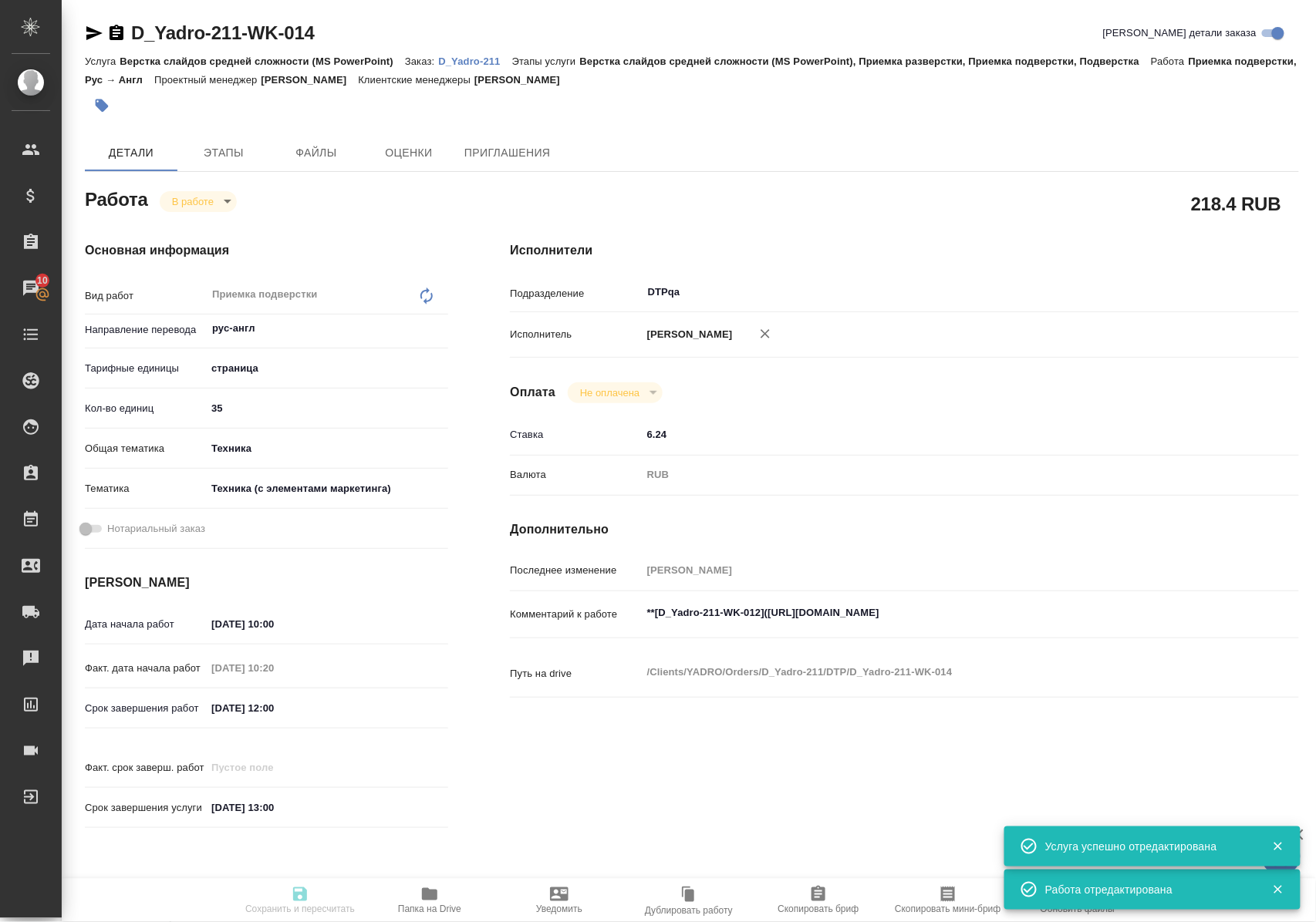
type textarea "x"
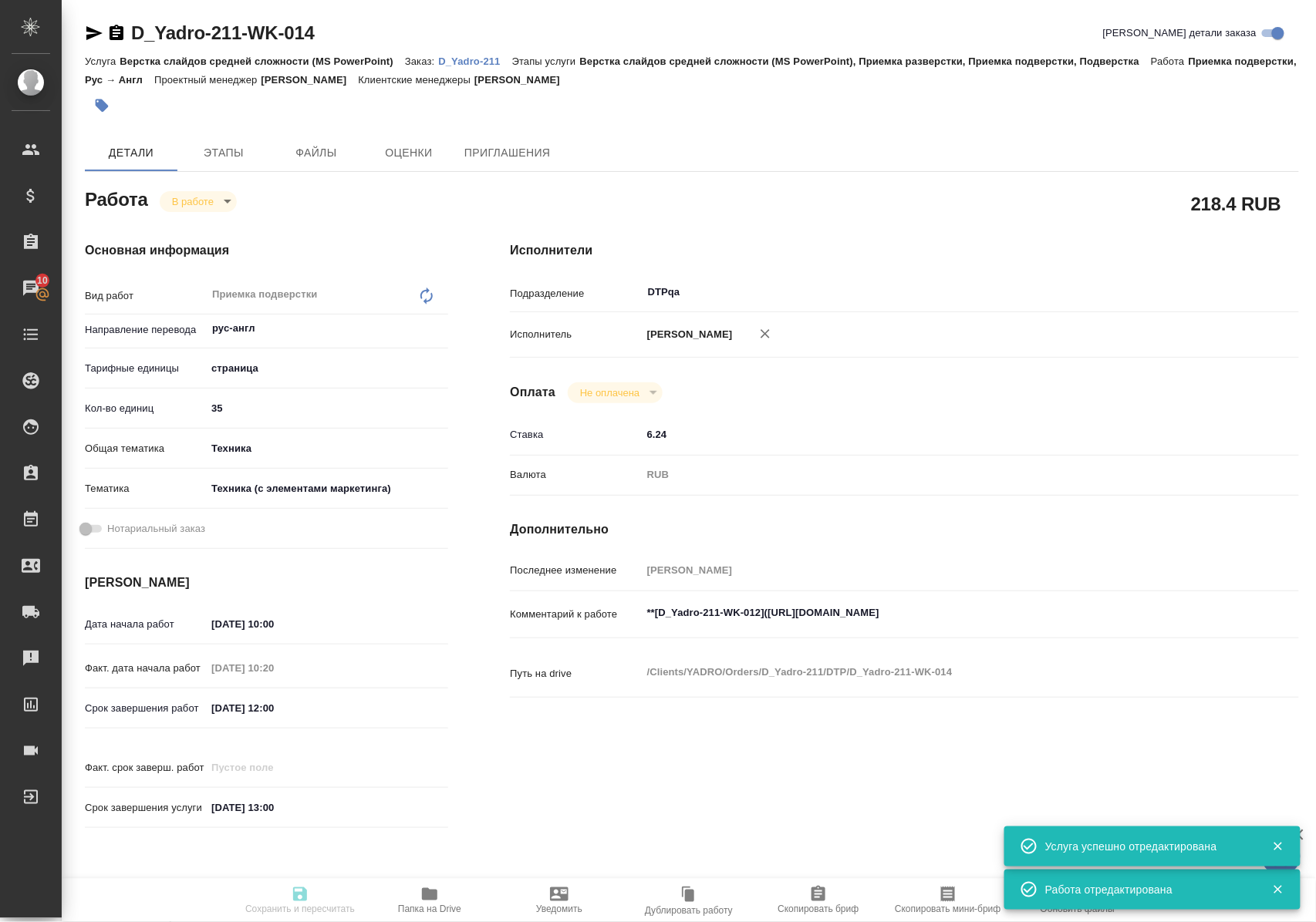
type input "inProgress"
type textarea "Приемка подверстки"
type textarea "x"
type input "рус-англ"
type input "5a8b1489cc6b4906c91bfdb2"
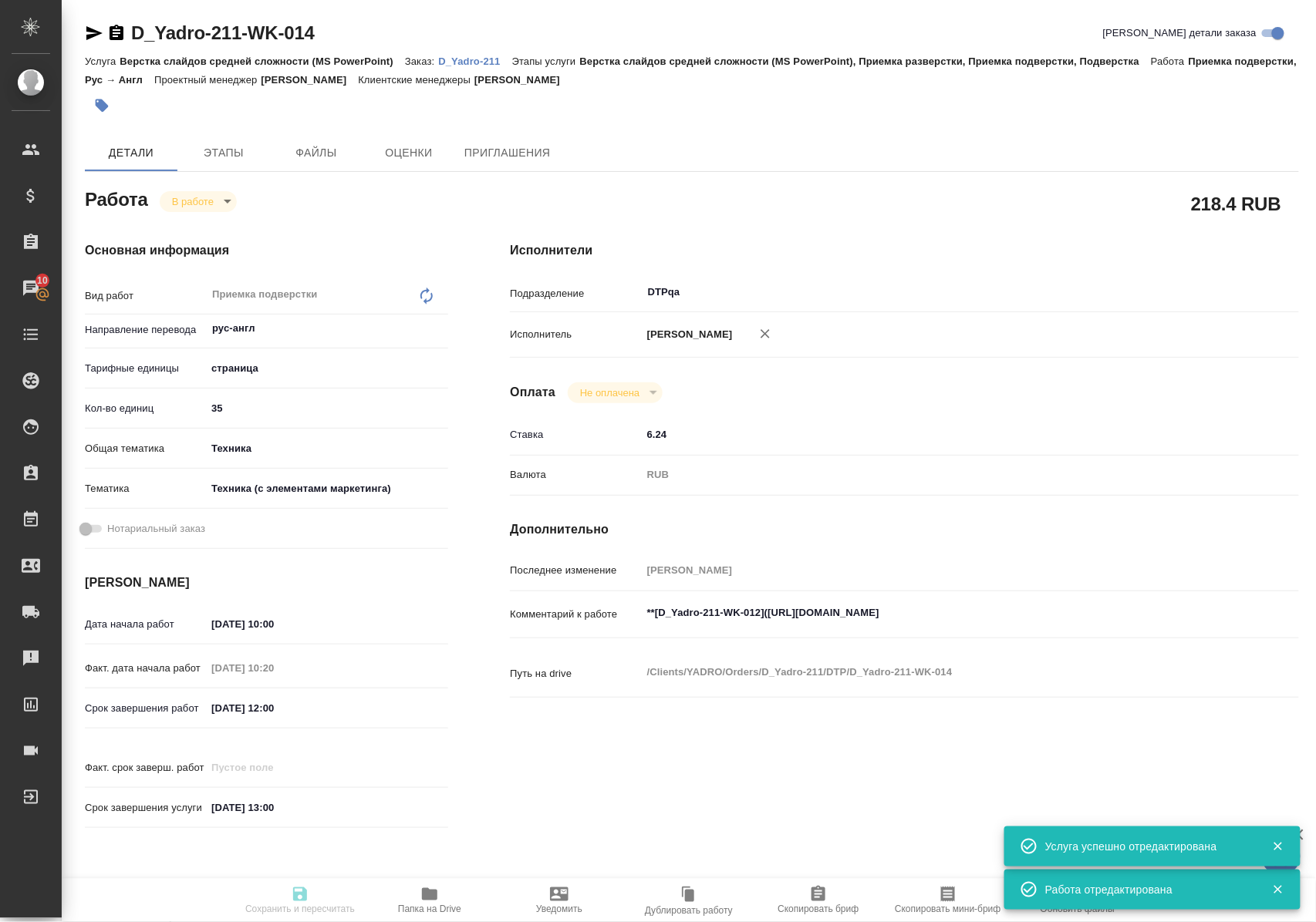
type input "35"
type input "tech"
type input "60014f8f4811385ea454c731"
type input "[DATE] 10:00"
type input "13.10.2025 10:20"
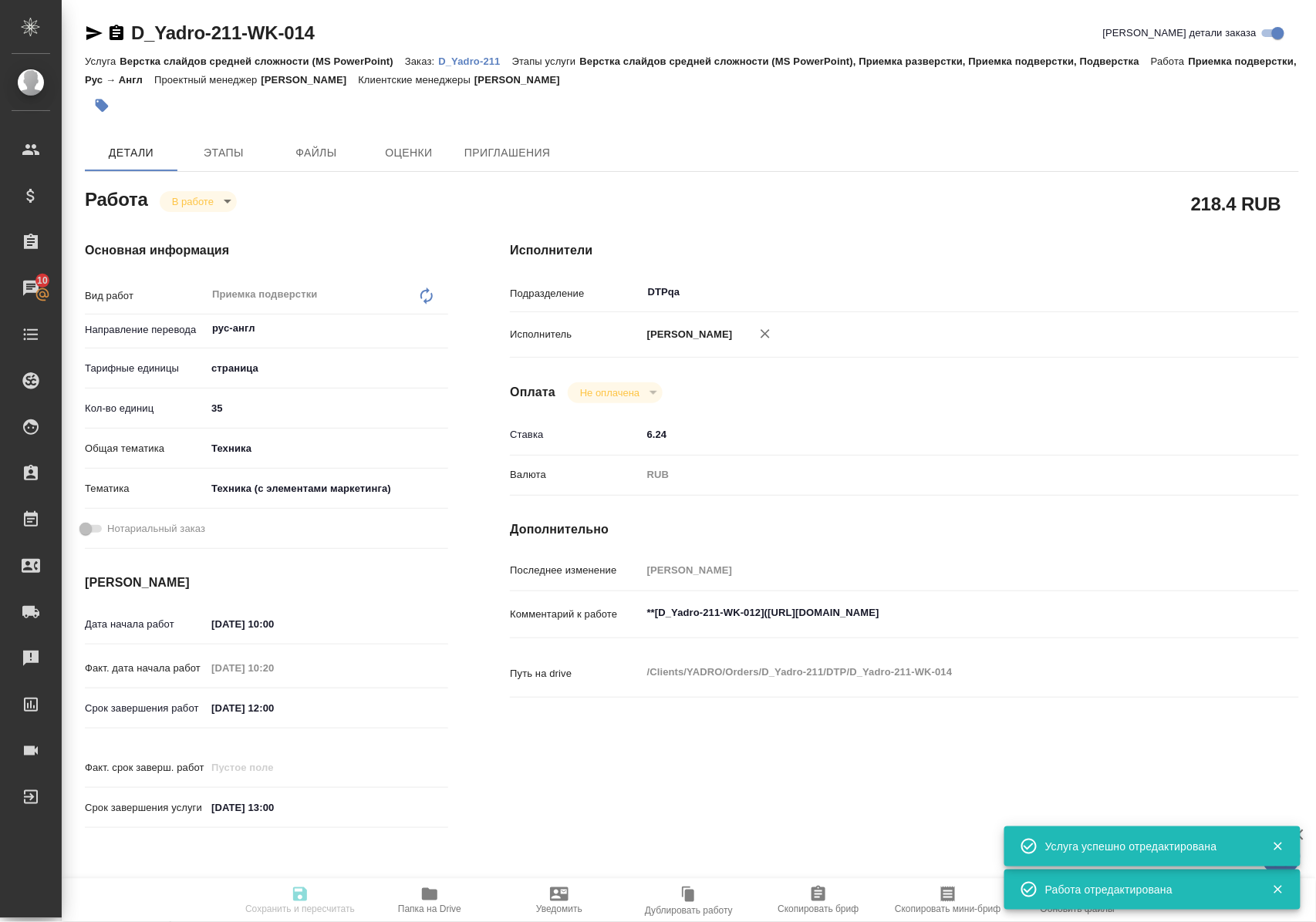
type input "13.10.2025 12:00"
type input "[DATE] 13:00"
type input "DTPqa"
type input "notPayed"
type input "6.24"
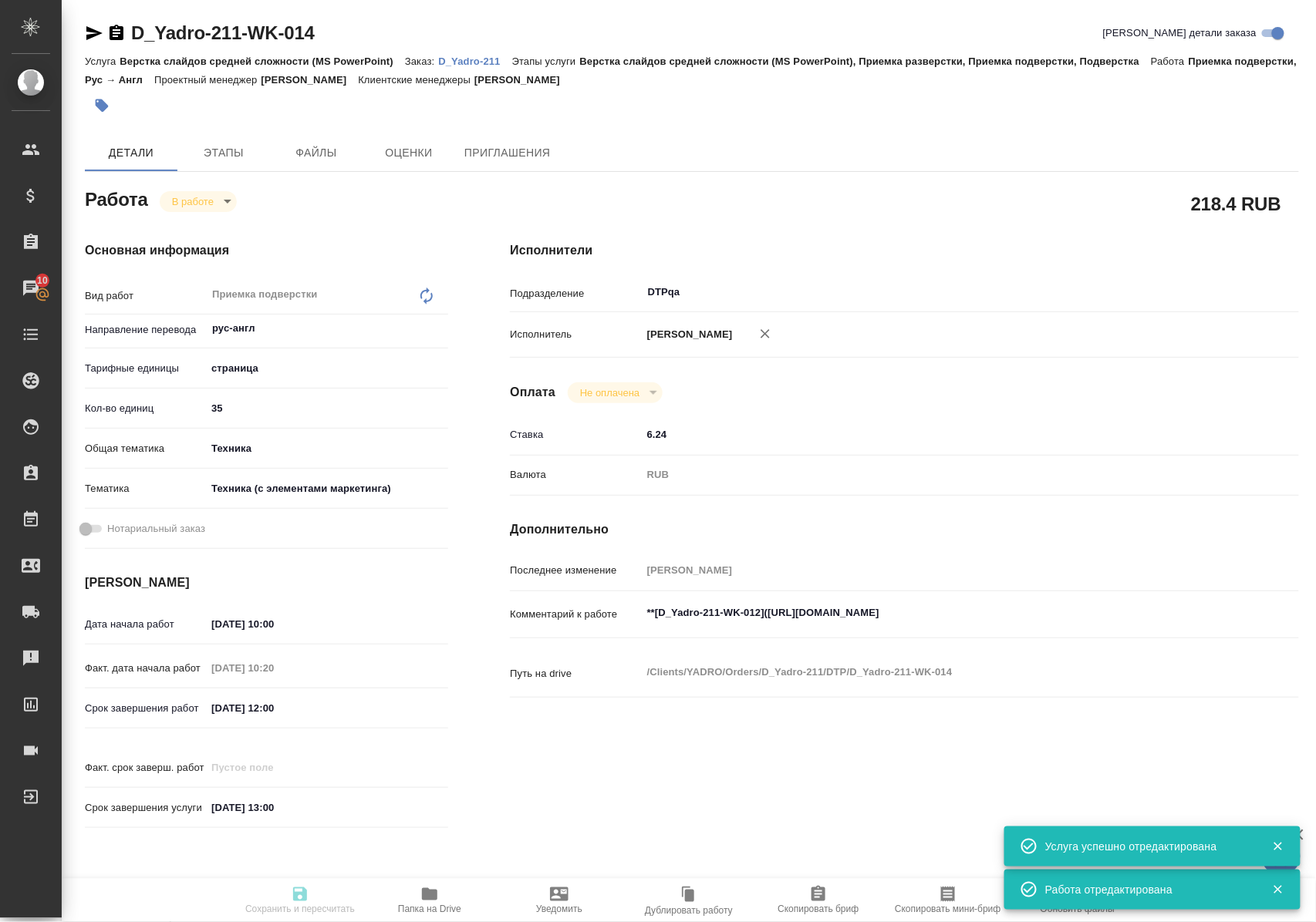
type input "RUB"
type input "Полушина Алена"
type textarea "**[D_Yadro-211-WK-012](https://tera.awatera.com/Work/68e76f3037794993a28f8264/)…"
type textarea "x"
type textarea "/Clients/YADRO/Orders/D_Yadro-211/DTP/D_Yadro-211-WK-014"
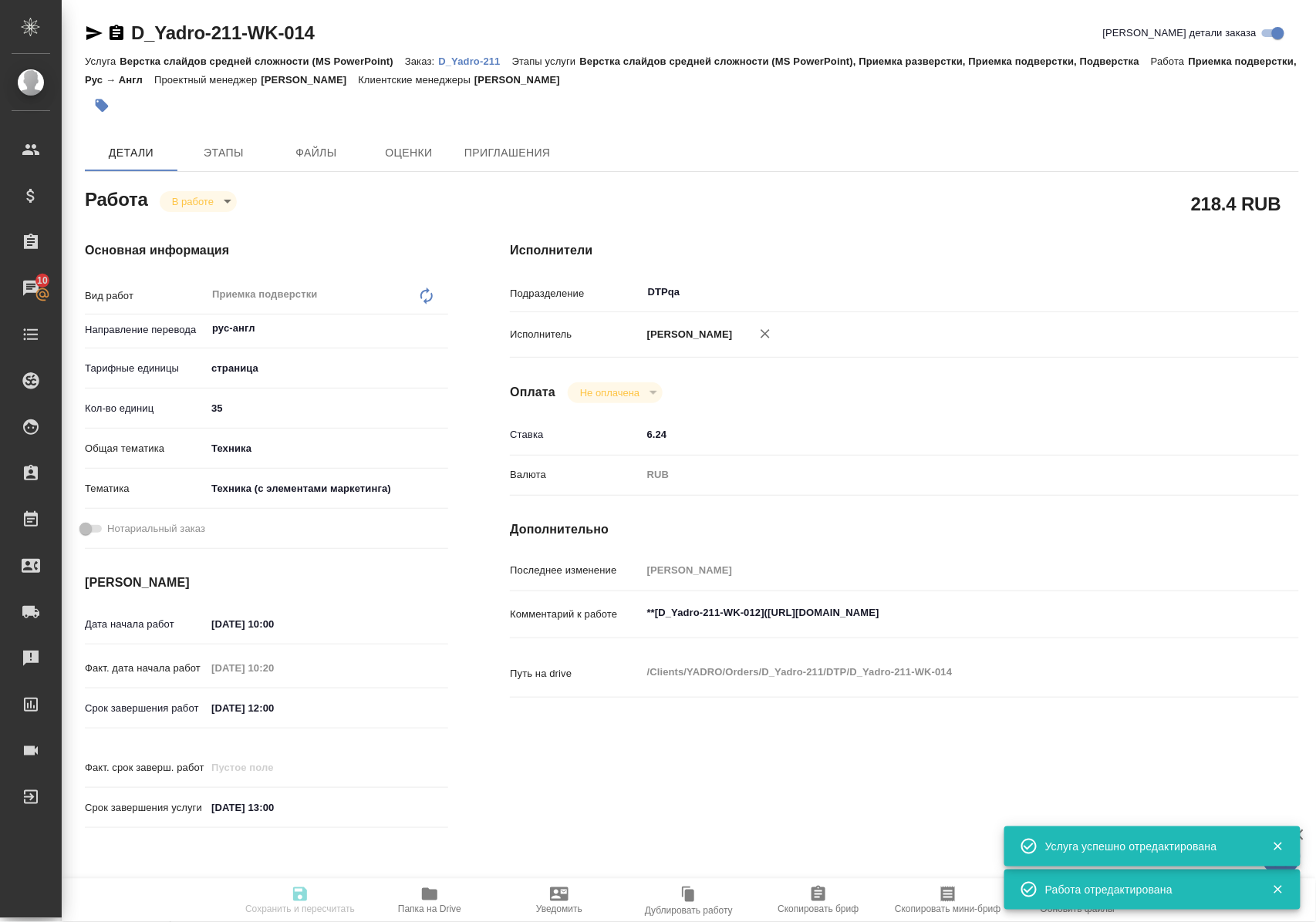
type textarea "x"
type input "D_Yadro-211"
type input "Верстка слайдов средней сложности (MS PowerPoint)"
type input "Верстка слайдов средней сложности (MS PowerPoint), Приемка разверстки, Приемка …"
type input "[PERSON_NAME]"
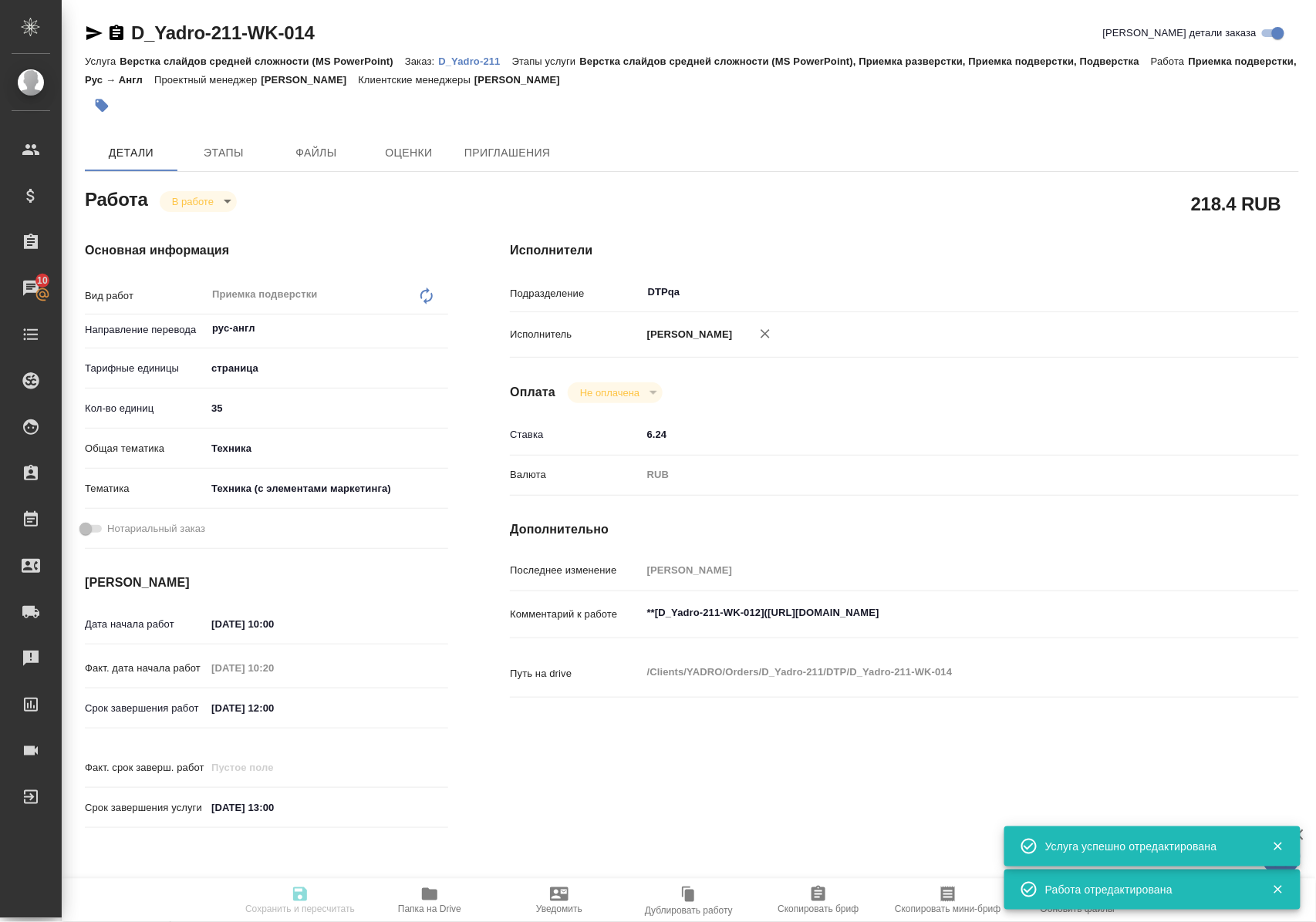
type input "[PERSON_NAME]"
type input "/Clients/YADRO/Orders/D_Yadro-211"
type input "[URL][DOMAIN_NAME]"
type textarea "x"
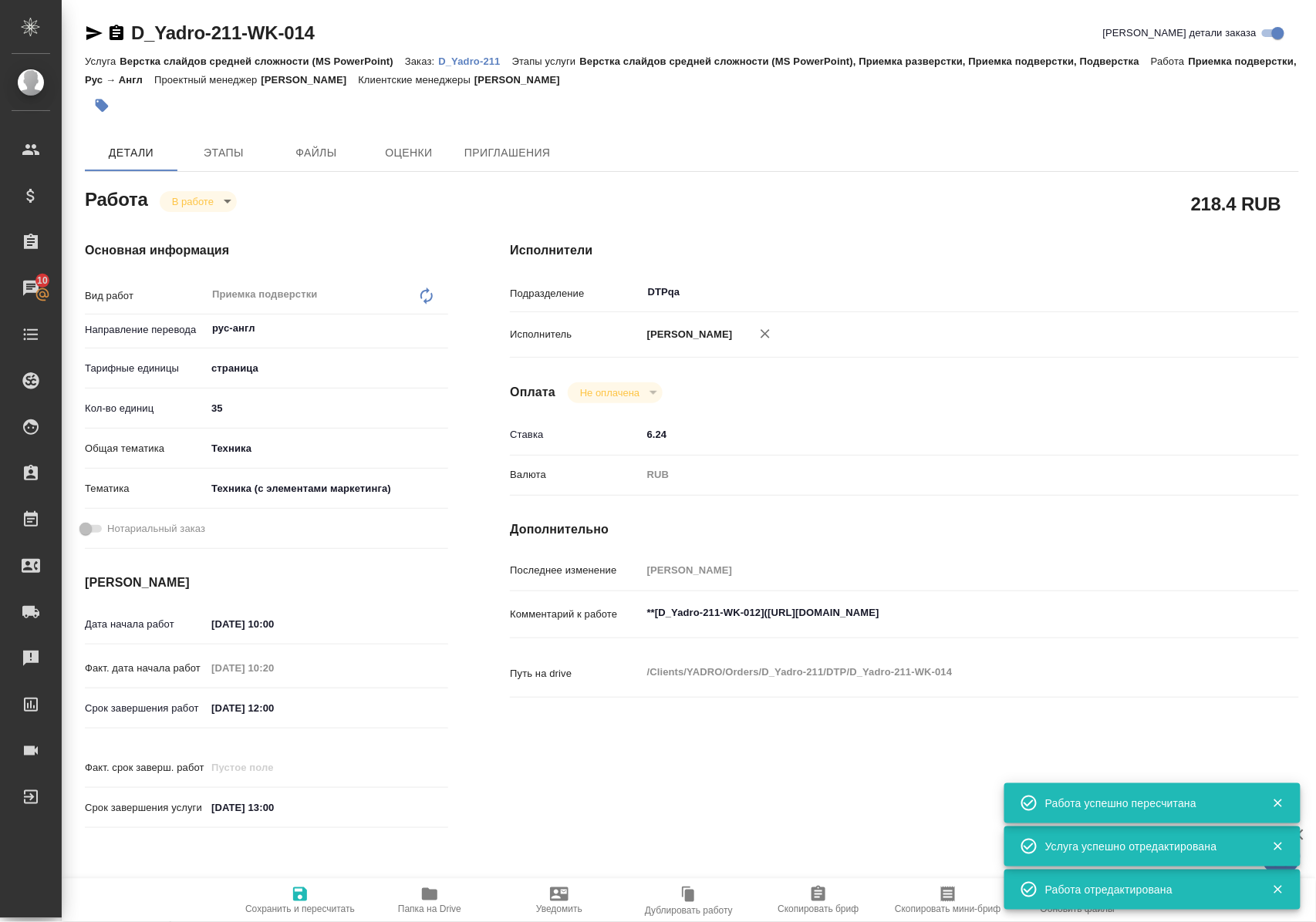
type textarea "x"
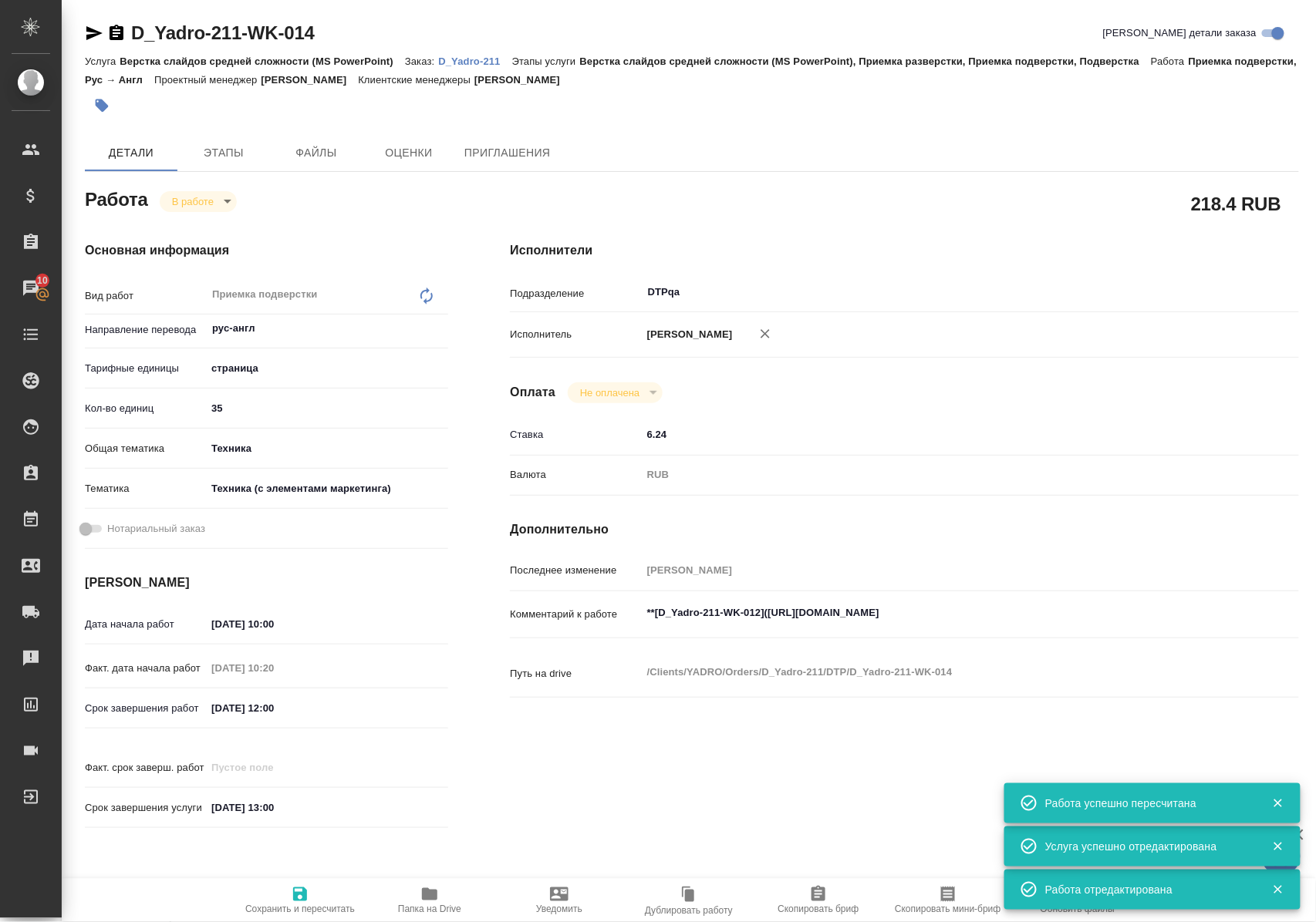
type textarea "x"
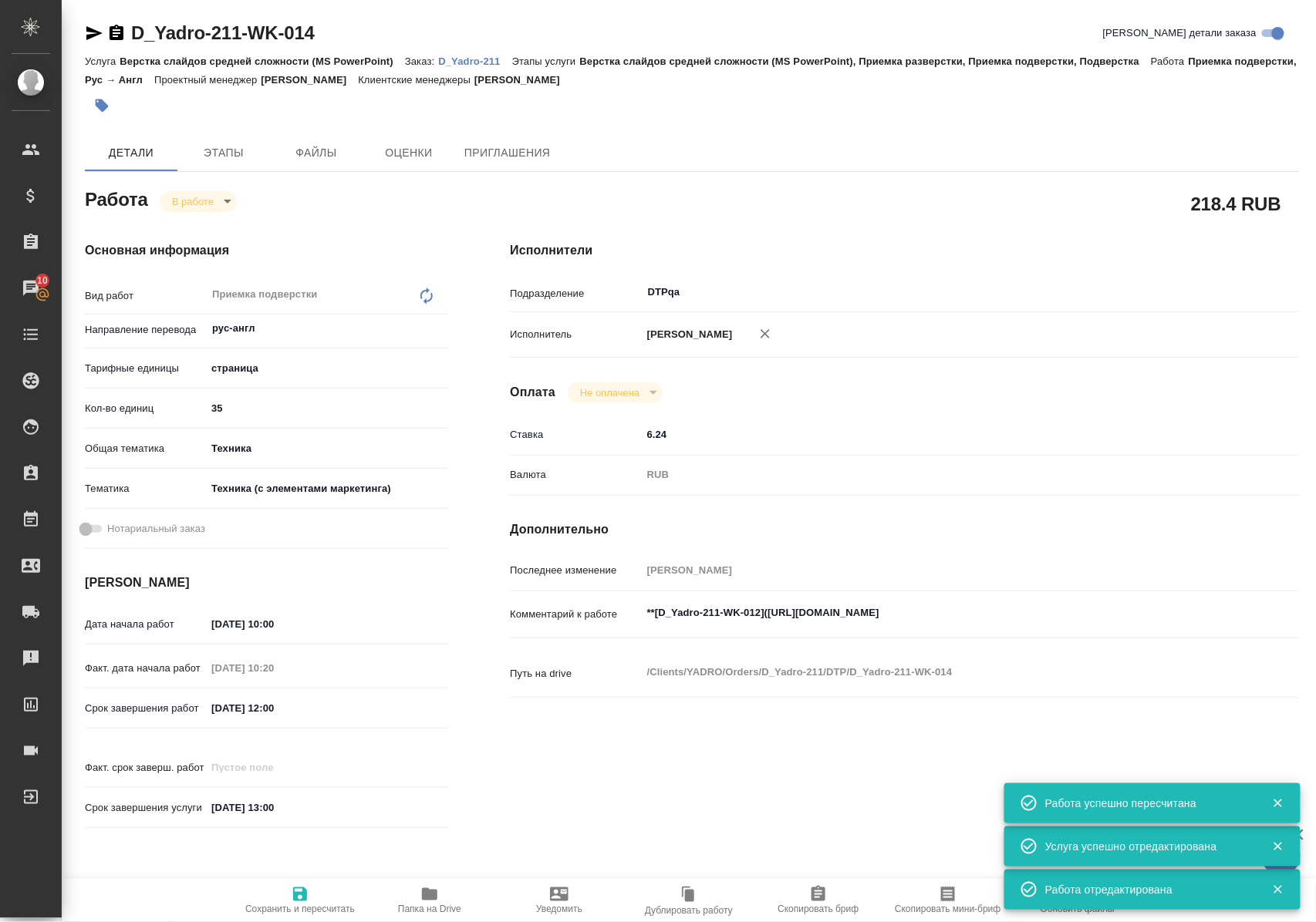
type textarea "x"
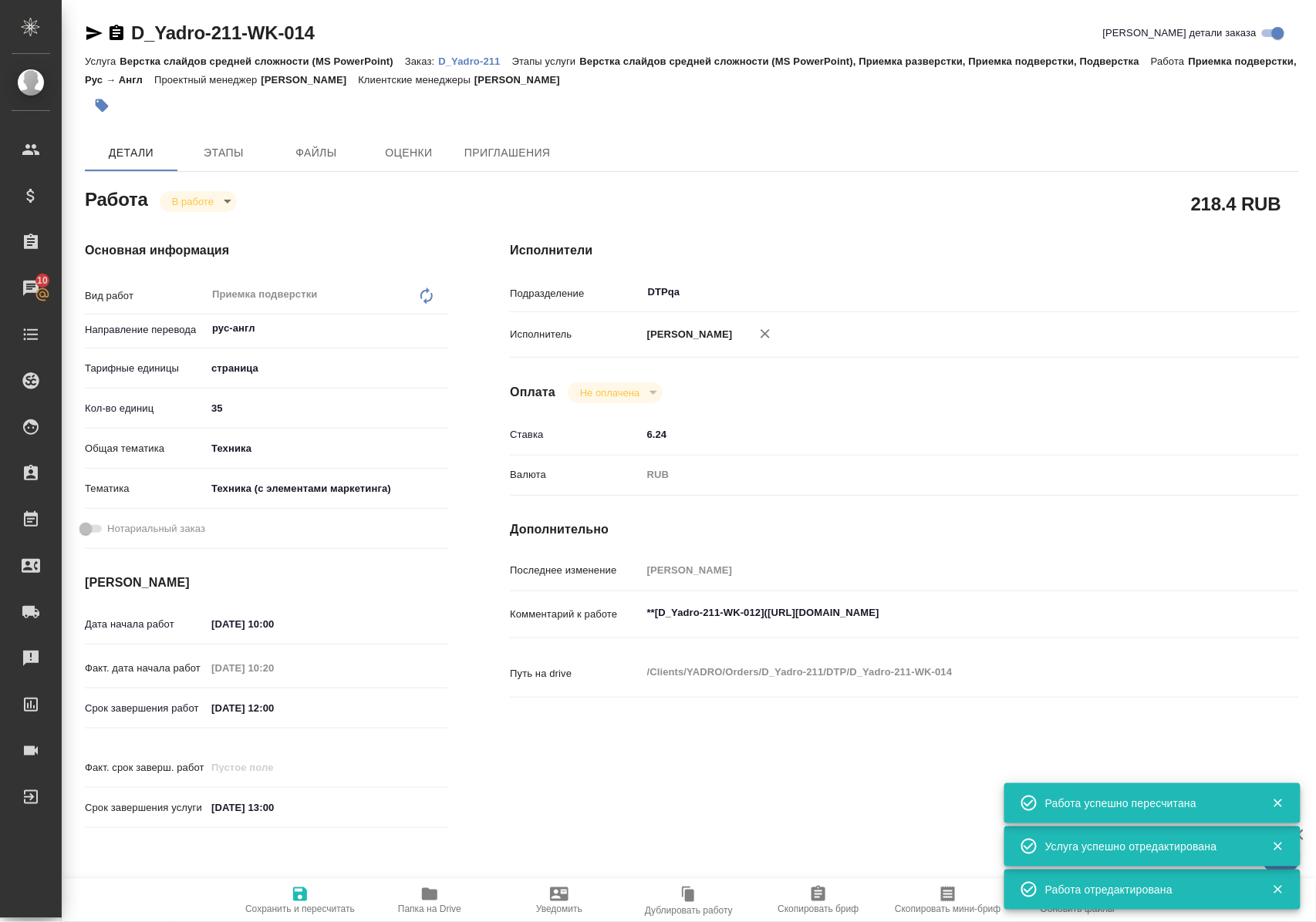
type textarea "x"
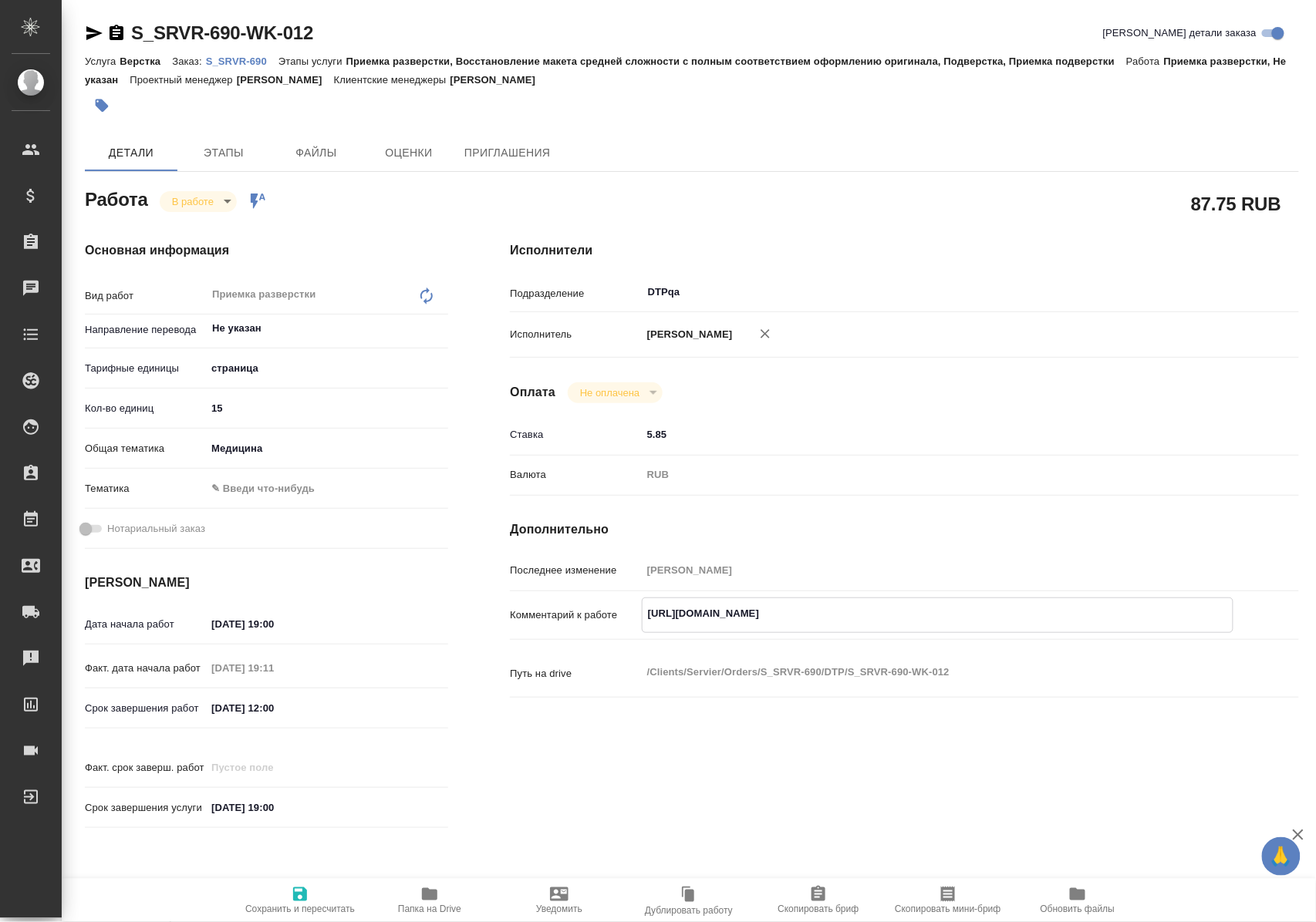
drag, startPoint x: 642, startPoint y: 627, endPoint x: 1007, endPoint y: 614, distance: 365.2
click at [1007, 614] on div "https://tera.awatera.com/Work/68e8b7df5addcddc4389e57c/ x" at bounding box center [938, 615] width 591 height 35
drag, startPoint x: 353, startPoint y: 32, endPoint x: 133, endPoint y: 35, distance: 220.0
click at [133, 35] on div "S_SRVR-690-WK-012 Кратко детали заказа" at bounding box center [692, 33] width 1214 height 25
copy link "S_SRVR-690-WK-012"
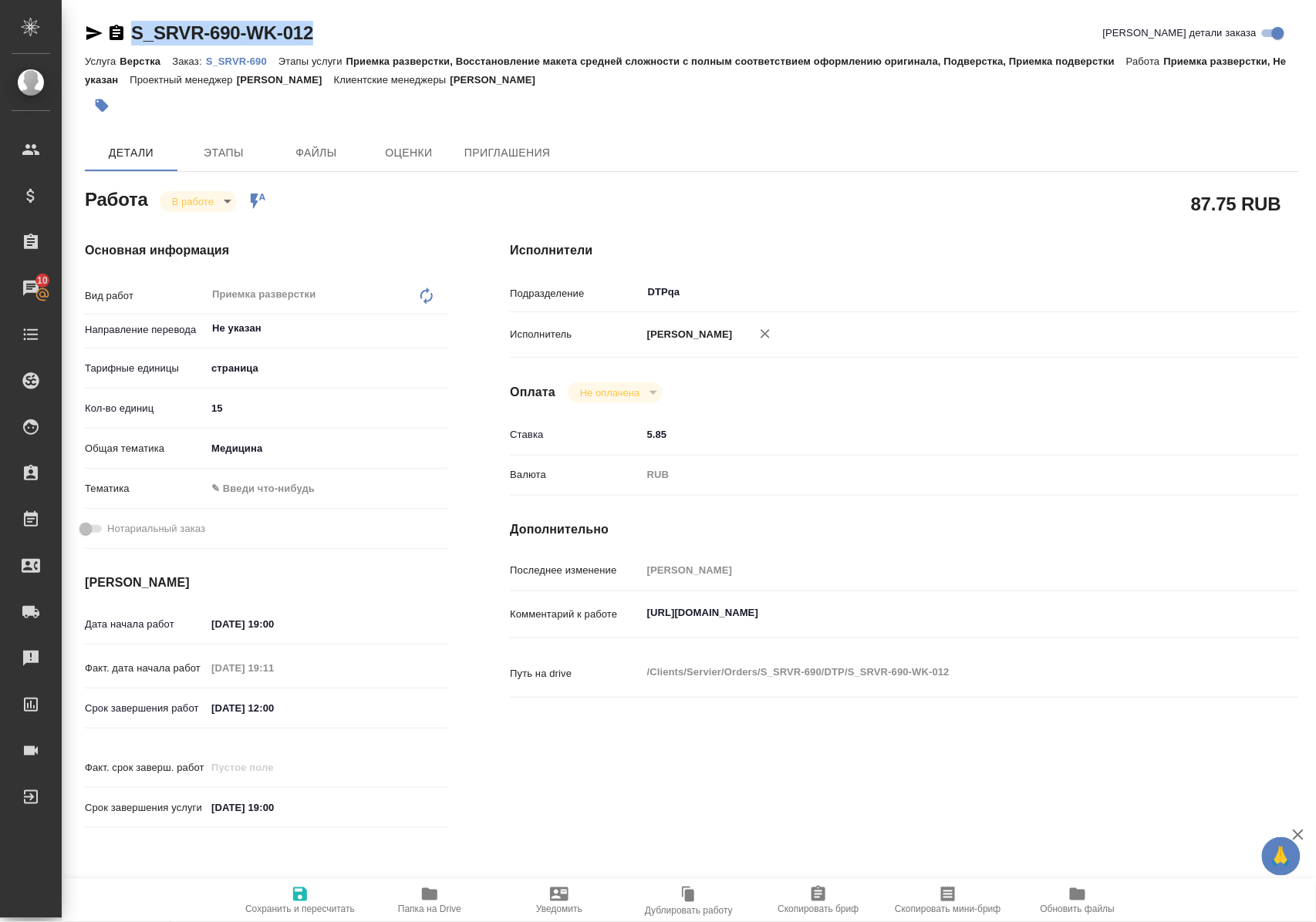
click at [92, 35] on icon "button" at bounding box center [94, 32] width 17 height 14
copy link "S_SRVR-690-WK-012"
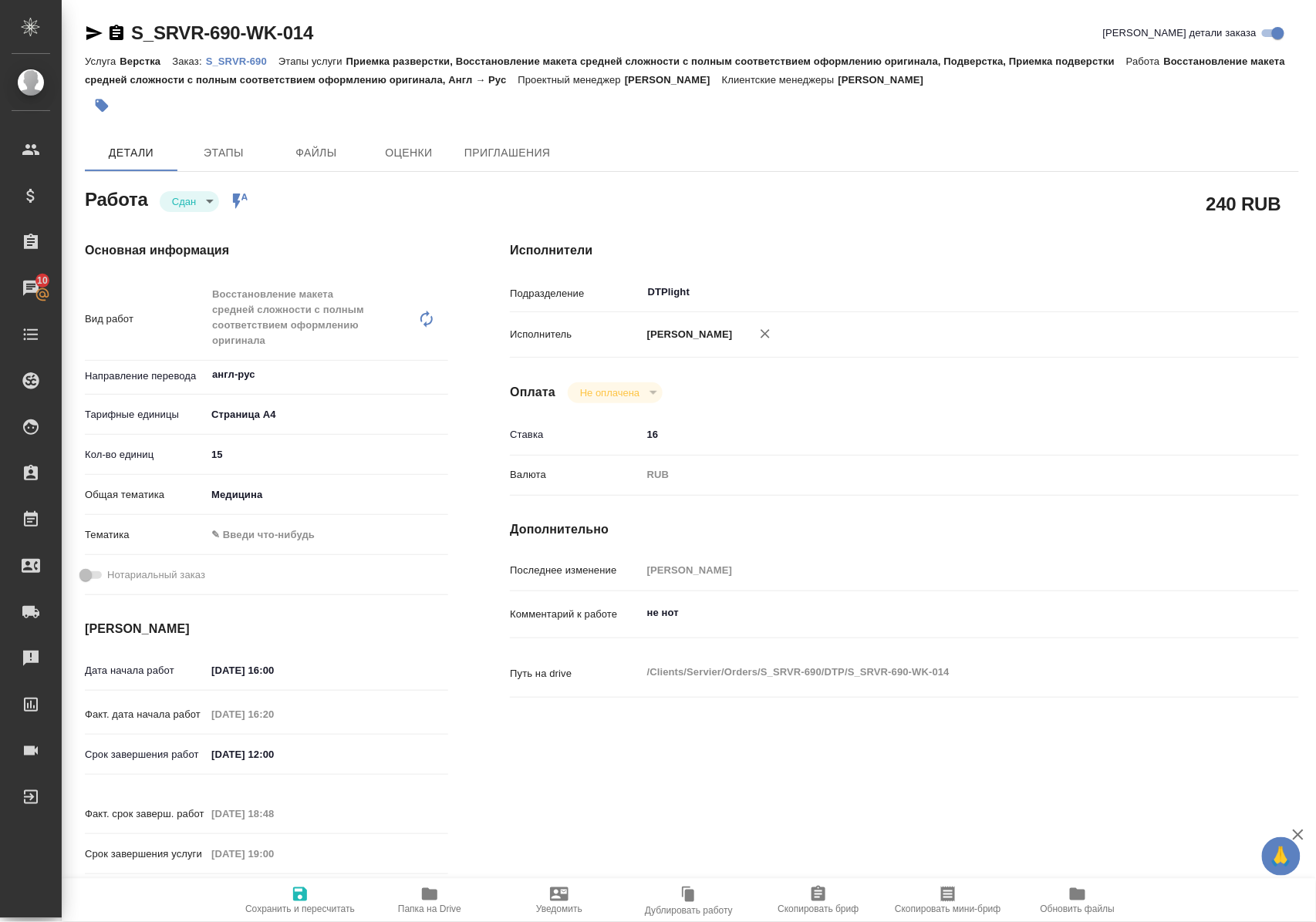
click at [432, 895] on icon "button" at bounding box center [430, 894] width 16 height 12
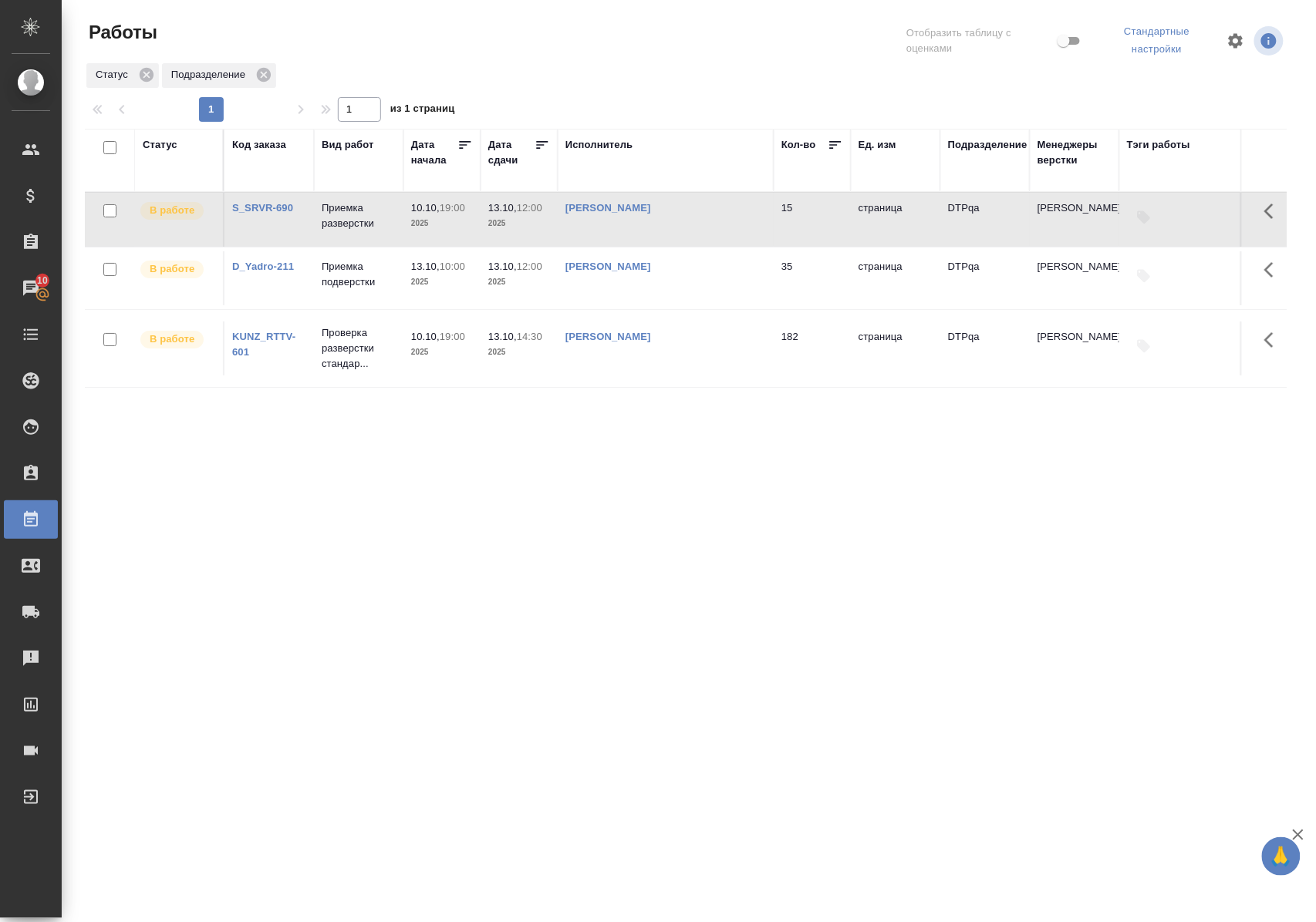
click at [361, 279] on p "Приемка подверстки" at bounding box center [359, 273] width 74 height 30
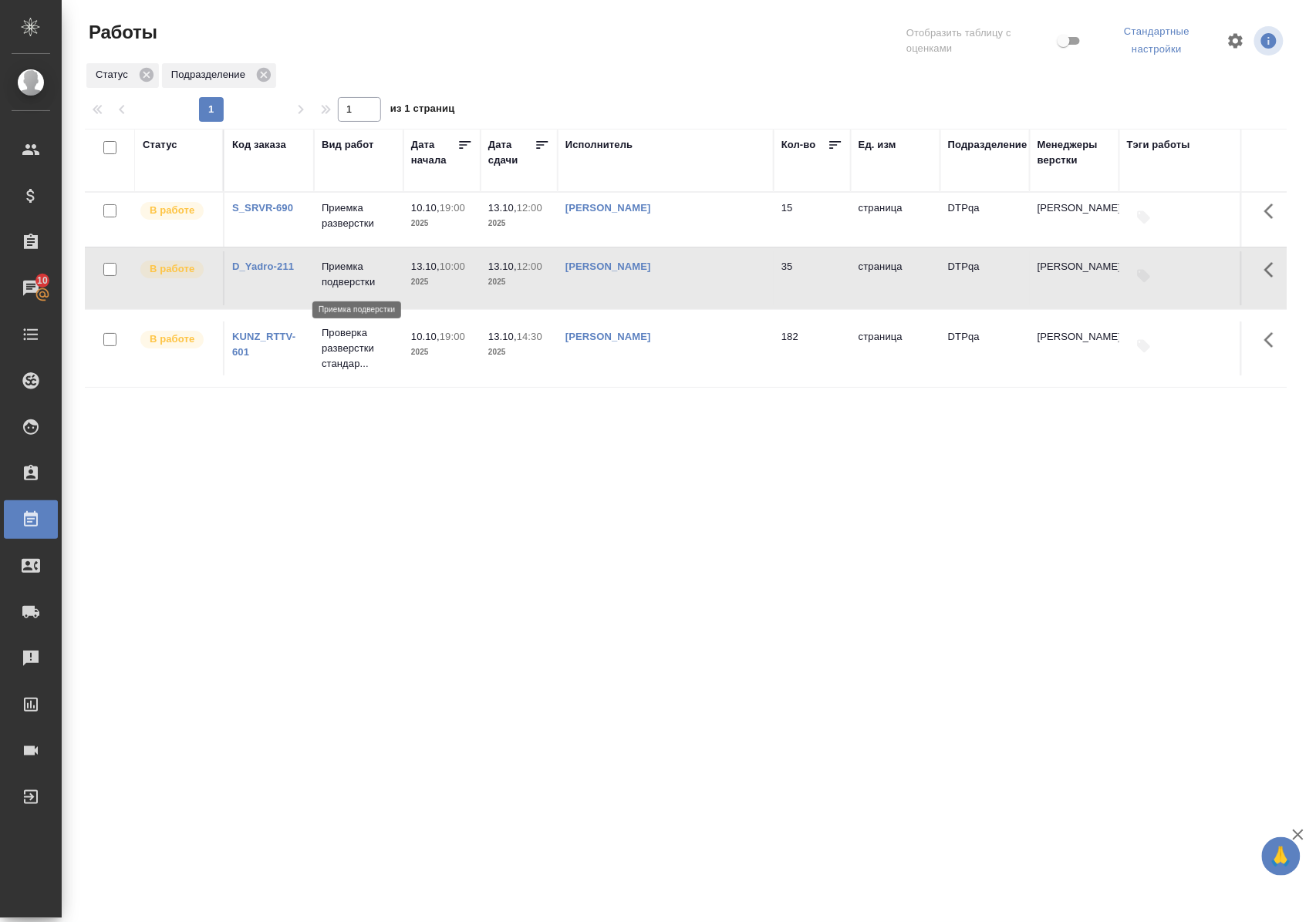
click at [361, 279] on p "Приемка подверстки" at bounding box center [359, 273] width 74 height 30
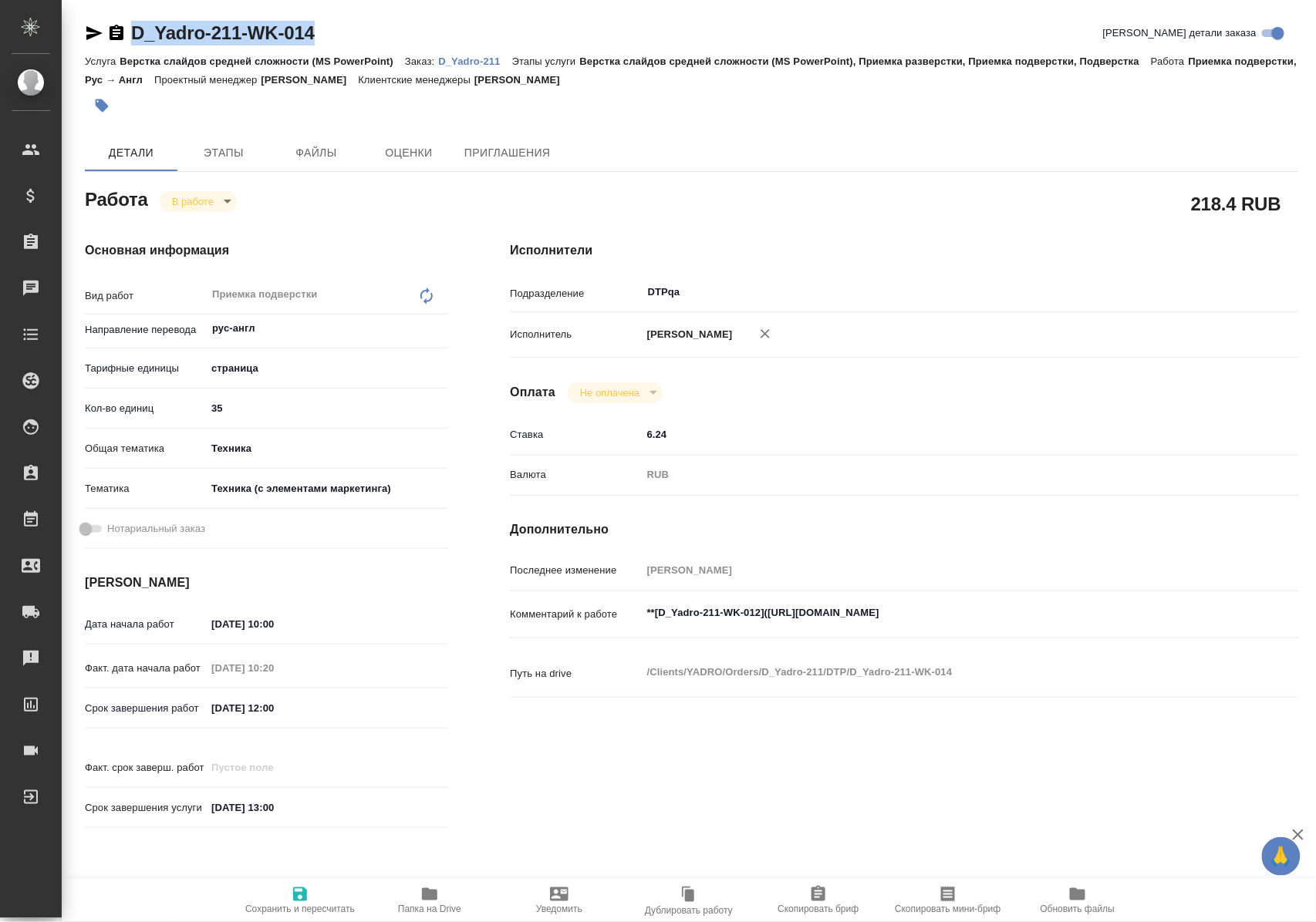
drag, startPoint x: 346, startPoint y: 31, endPoint x: 128, endPoint y: 35, distance: 218.0
click at [128, 35] on div "D_Yadro-211-WK-014 [PERSON_NAME] детали заказа" at bounding box center [692, 33] width 1214 height 25
copy link "D_Yadro-211-WK-014"
click at [775, 627] on textarea "**[D_Yadro-211-WK-012](https://tera.awatera.com/Work/68e76f3037794993a28f8264/)…" at bounding box center [937, 613] width 591 height 26
click at [1084, 627] on textarea "**[D_Yadro-211-WK-012](https://tera.awatera.com/Work/68e76f3037794993a28f8264/)…" at bounding box center [937, 613] width 591 height 26
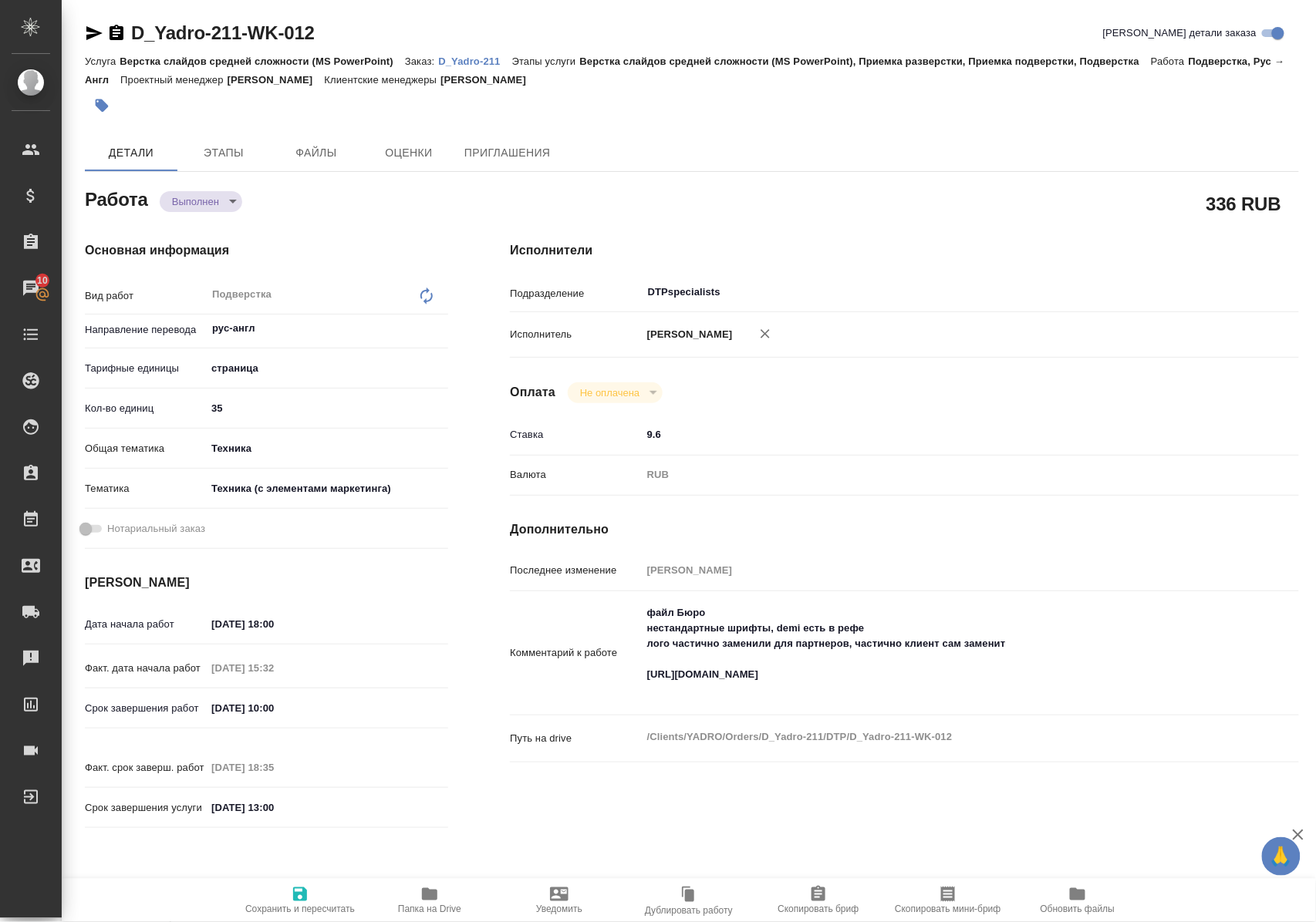
click at [427, 904] on span "Папка на Drive" at bounding box center [430, 909] width 63 height 11
